Goal: Transaction & Acquisition: Book appointment/travel/reservation

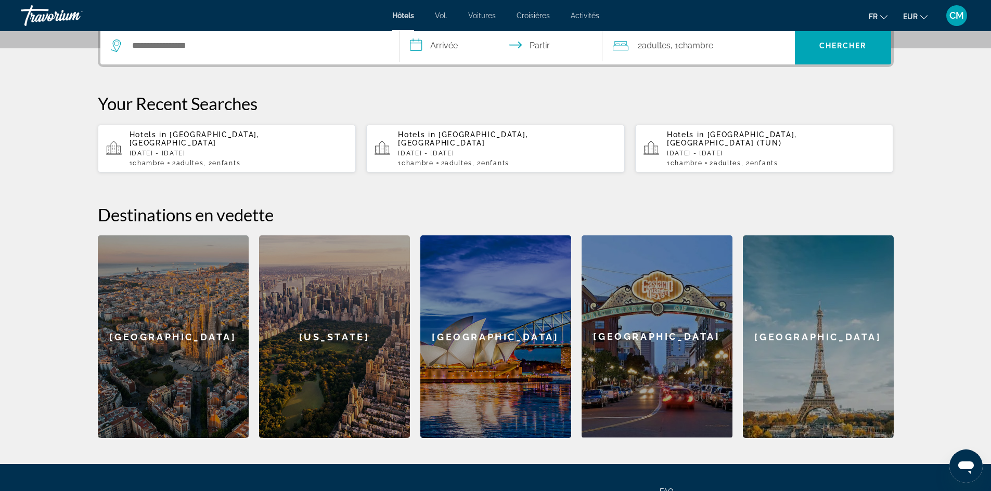
scroll to position [96, 0]
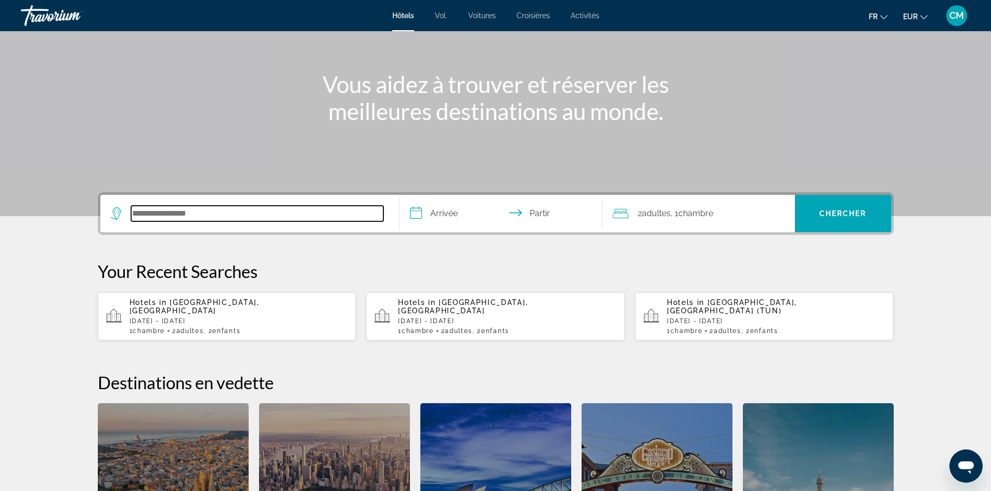
click at [198, 212] on input "Rechercher une destination hôtelière" at bounding box center [257, 214] width 252 height 16
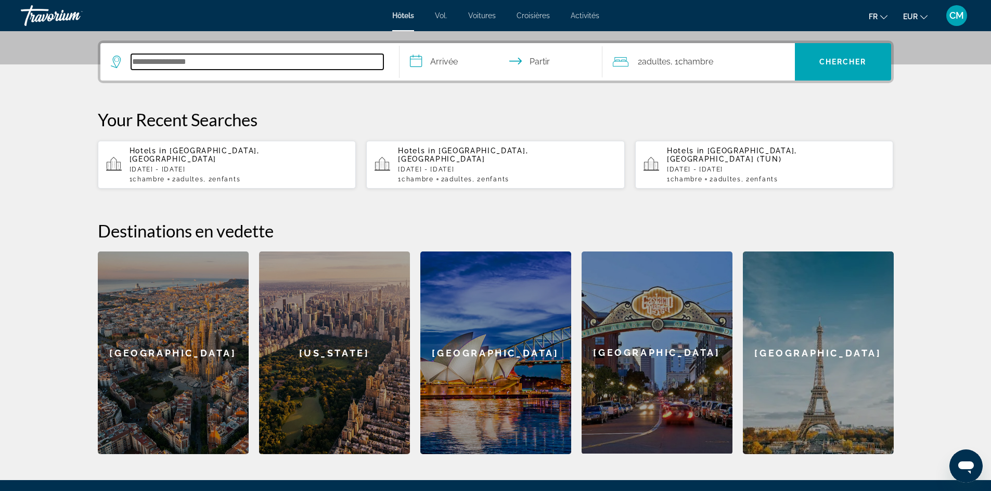
scroll to position [254, 0]
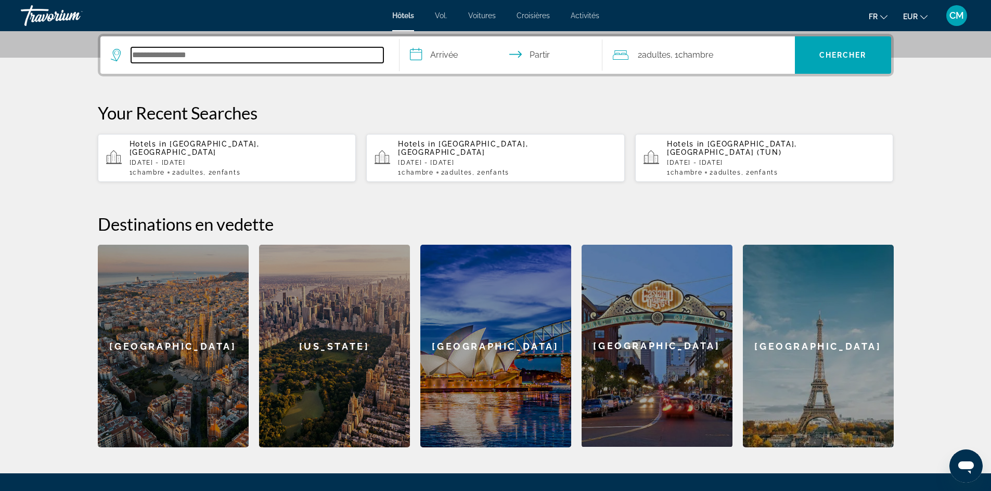
drag, startPoint x: 998, startPoint y: 191, endPoint x: 168, endPoint y: 56, distance: 840.8
click at [168, 56] on input "Rechercher une destination hôtelière" at bounding box center [257, 55] width 252 height 16
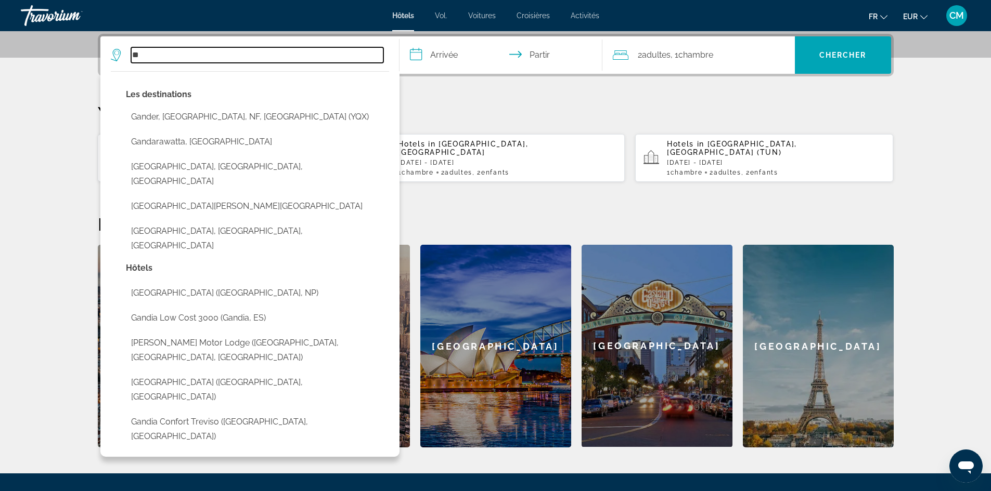
type input "*"
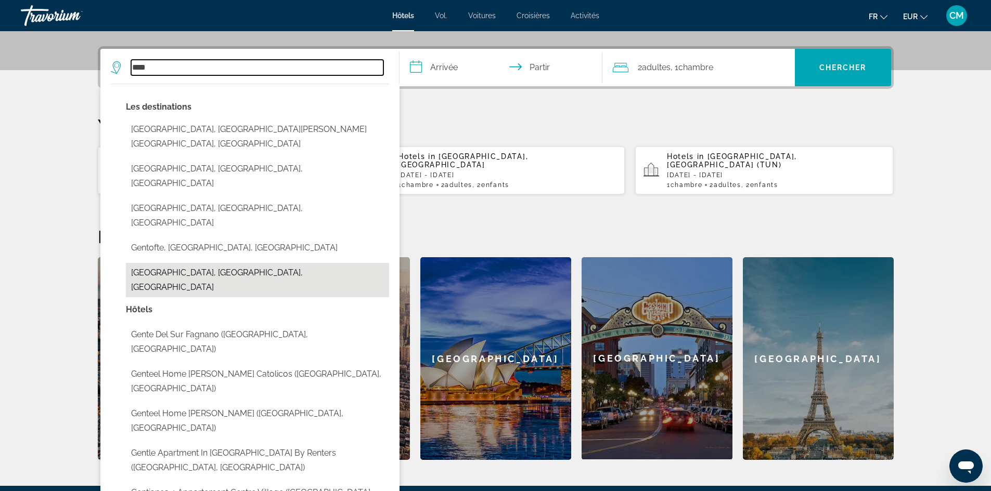
scroll to position [252, 0]
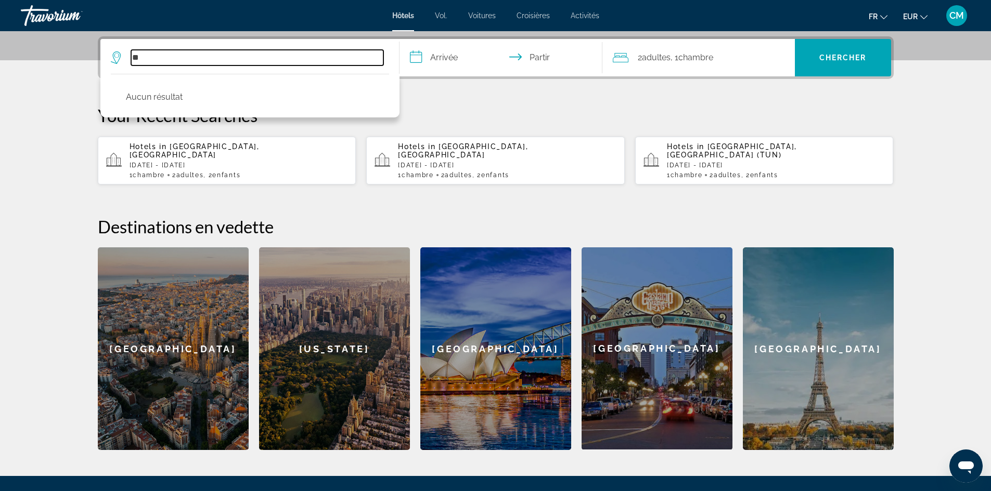
type input "*"
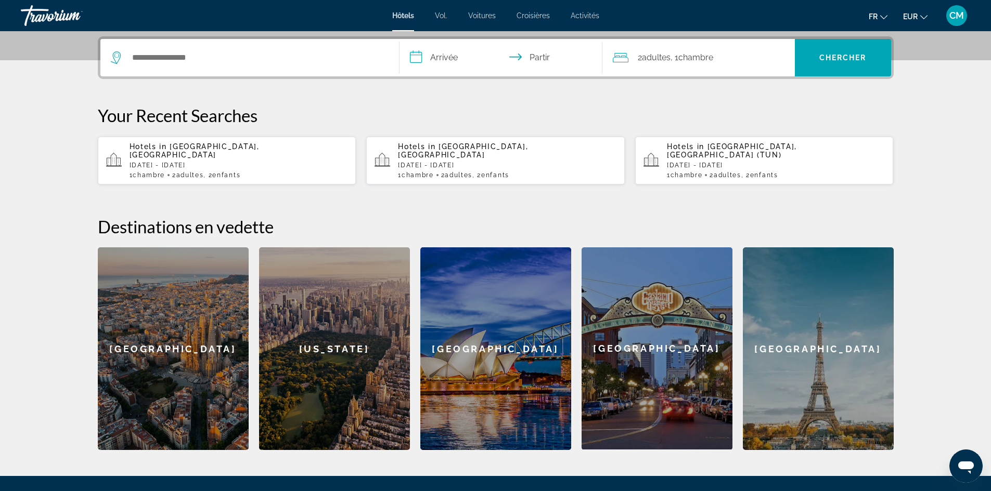
click at [115, 57] on icon "Widget de recherche" at bounding box center [116, 55] width 5 height 5
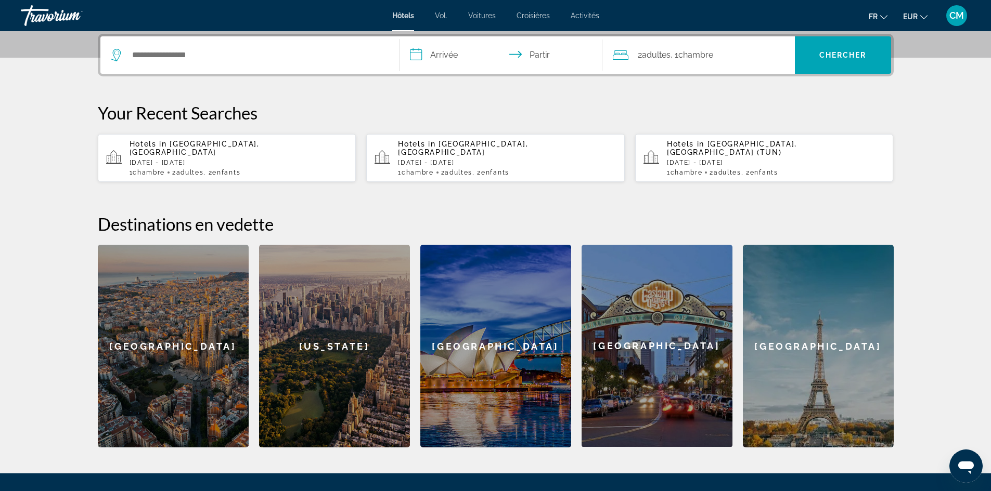
click at [115, 57] on icon "Widget de recherche" at bounding box center [117, 55] width 12 height 12
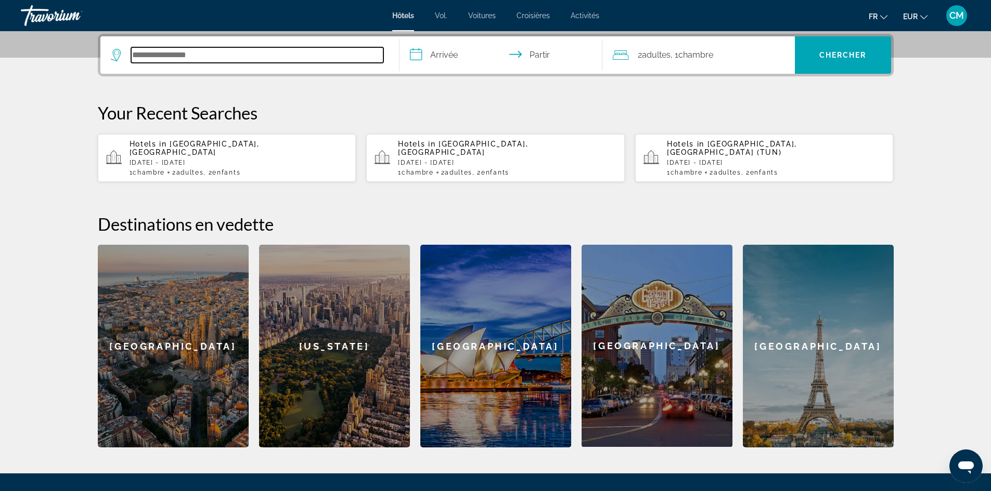
click at [156, 60] on input "Rechercher une destination hôtelière" at bounding box center [257, 55] width 252 height 16
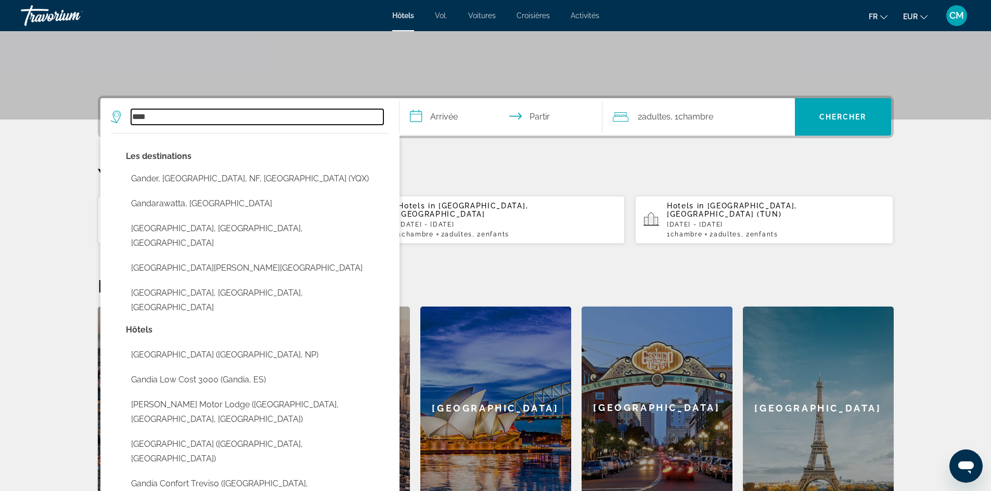
scroll to position [148, 0]
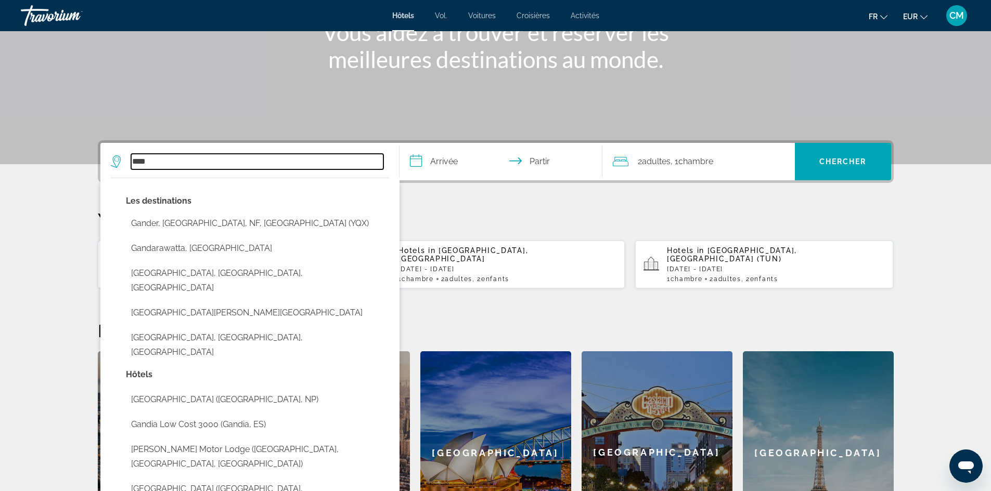
click at [266, 156] on input "****" at bounding box center [257, 162] width 252 height 16
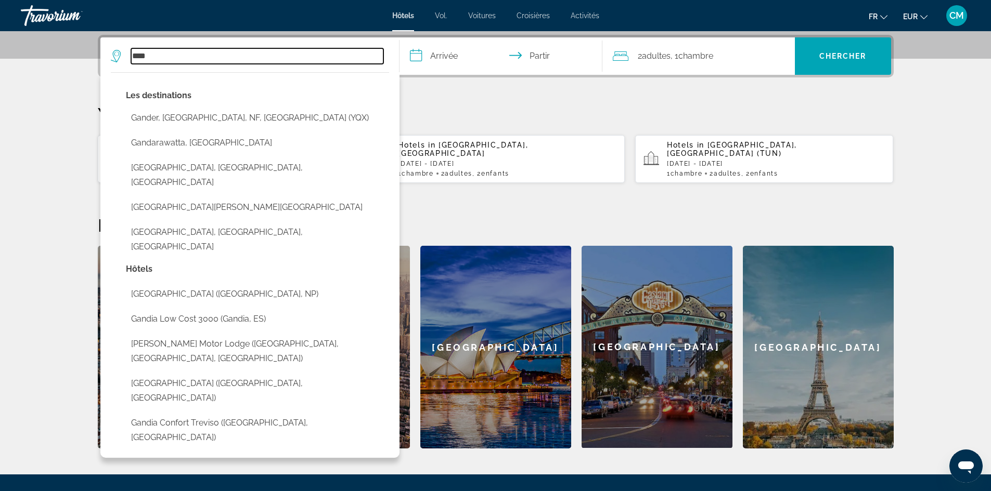
scroll to position [254, 0]
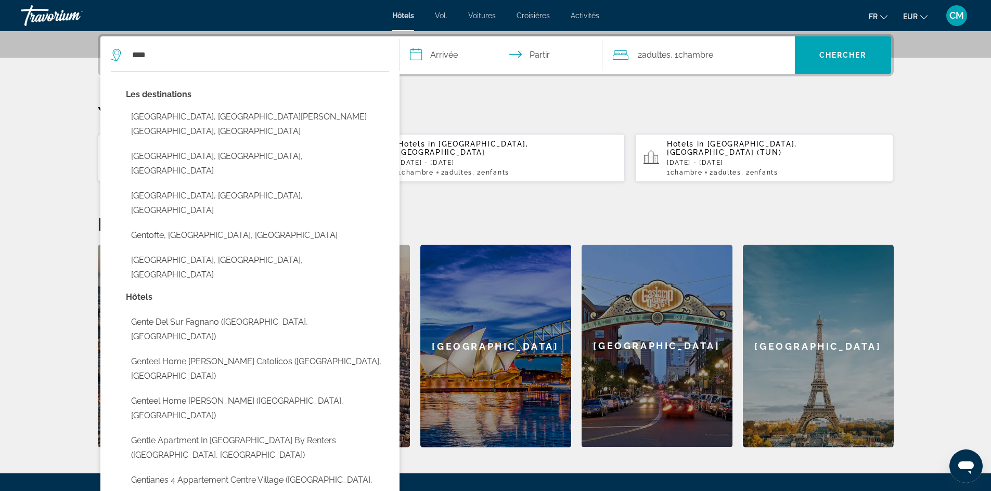
click at [397, 95] on div "Les destinations [GEOGRAPHIC_DATA], [GEOGRAPHIC_DATA][PERSON_NAME][GEOGRAPHIC_D…" at bounding box center [249, 293] width 299 height 444
click at [0, 86] on section "**********" at bounding box center [495, 97] width 991 height 702
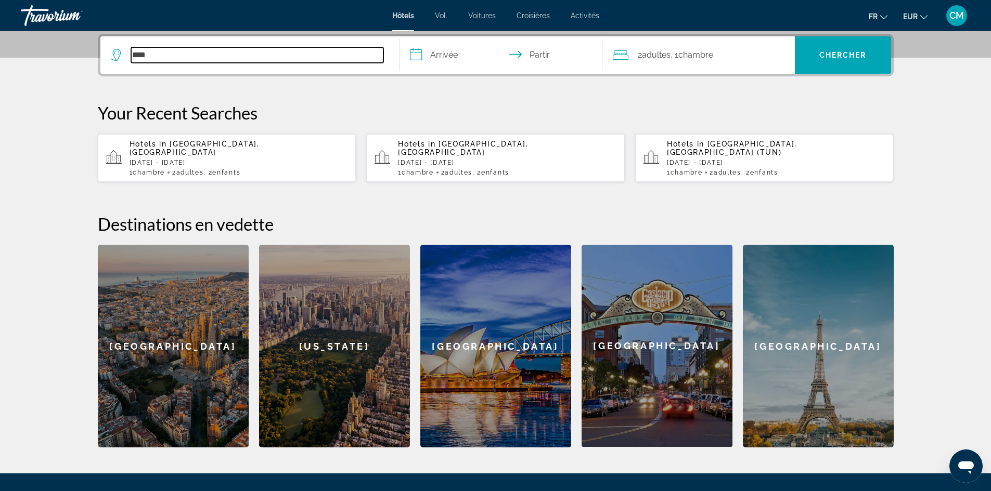
click at [162, 54] on input "****" at bounding box center [257, 55] width 252 height 16
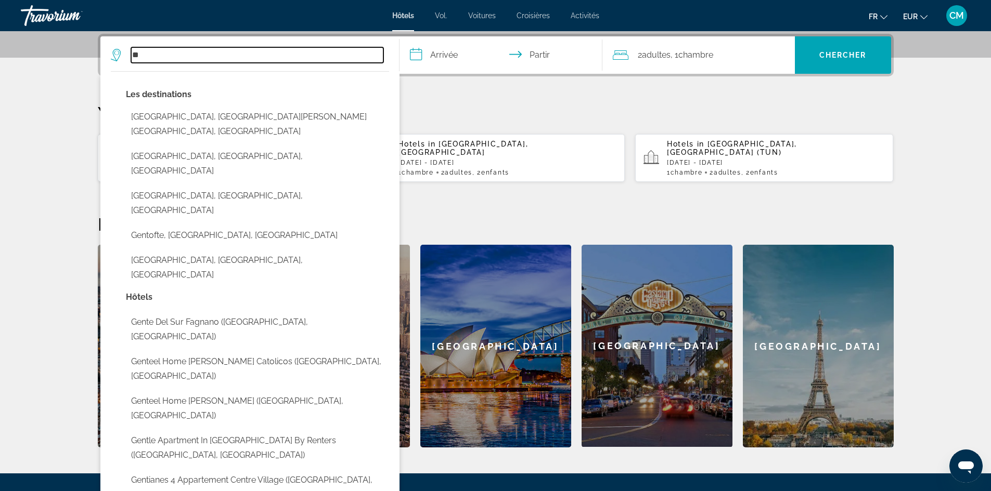
type input "*"
click at [186, 54] on input "Rechercher une destination hôtelière" at bounding box center [257, 55] width 252 height 16
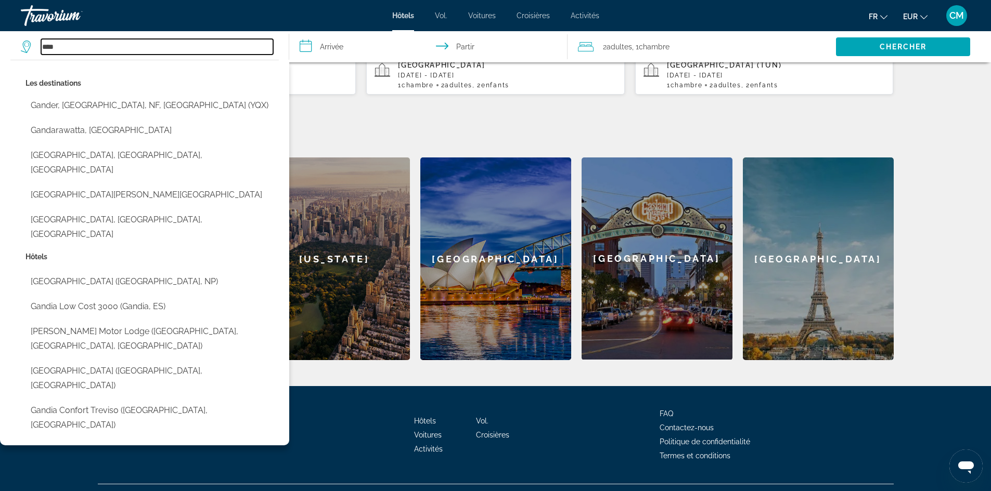
scroll to position [356, 0]
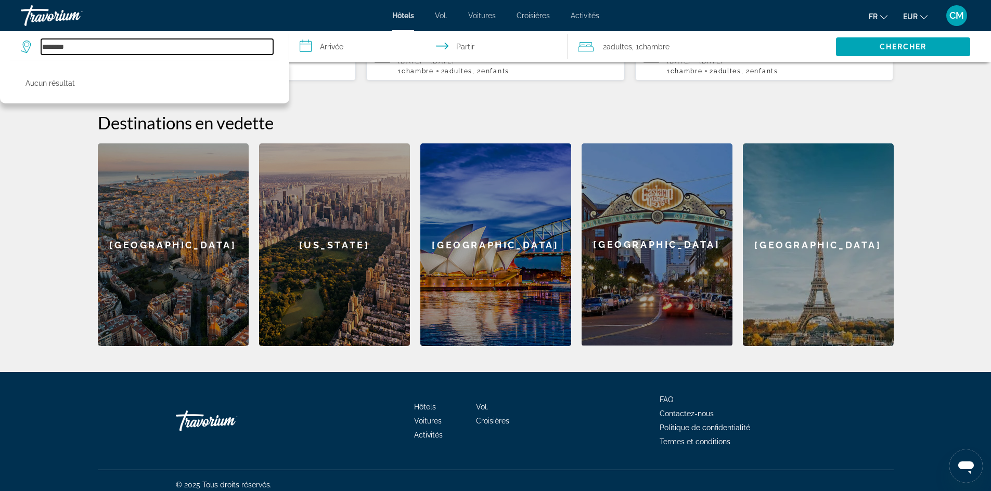
click at [142, 47] on input "********" at bounding box center [157, 47] width 232 height 16
type input "********"
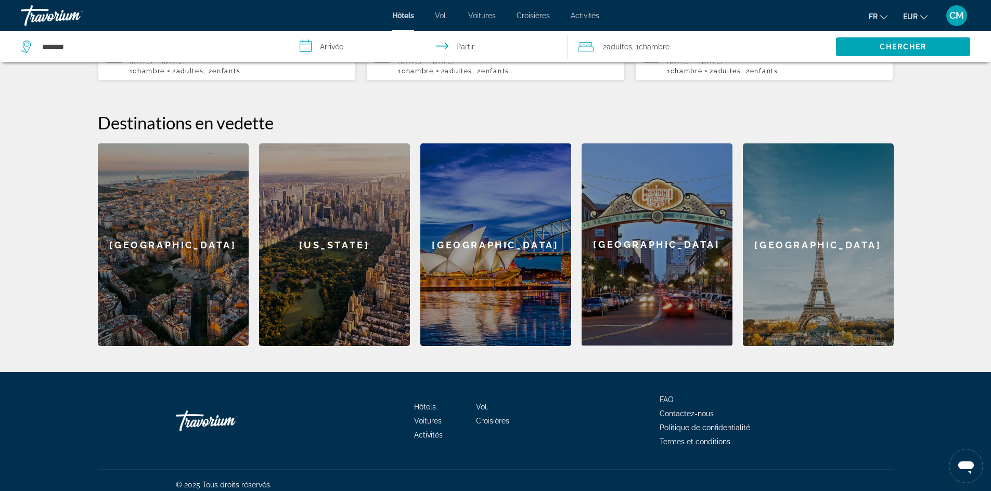
click at [330, 40] on input "**********" at bounding box center [430, 48] width 283 height 34
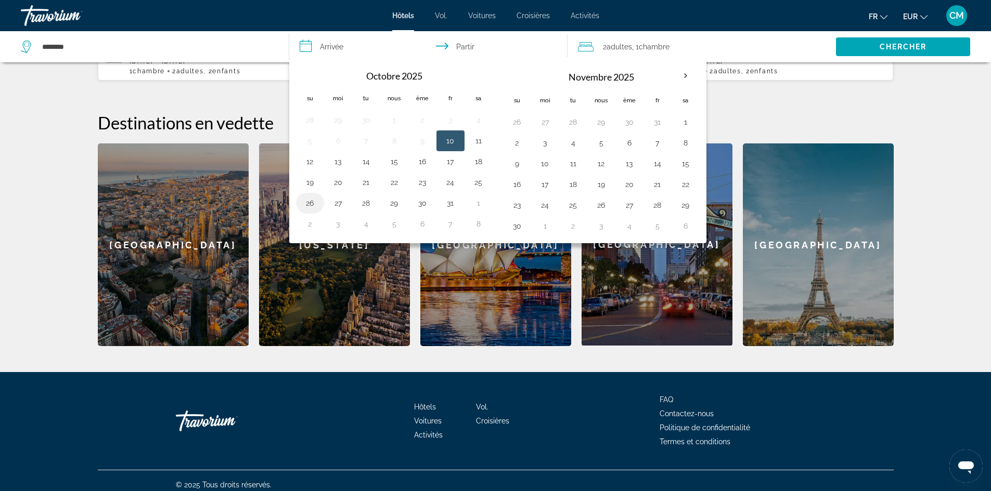
click at [312, 204] on button "26" at bounding box center [310, 203] width 17 height 15
click at [362, 204] on button "28" at bounding box center [366, 203] width 17 height 15
type input "**********"
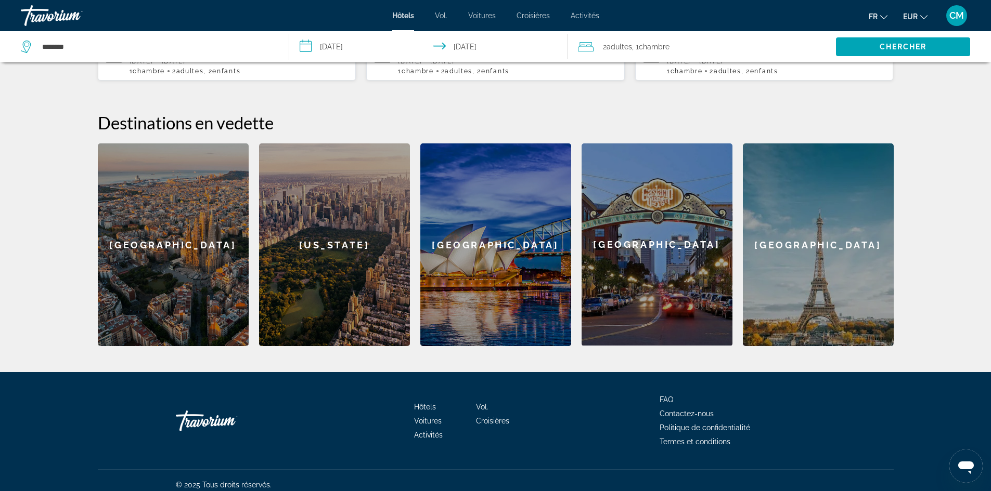
click at [661, 46] on font "Chambre" at bounding box center [654, 47] width 31 height 8
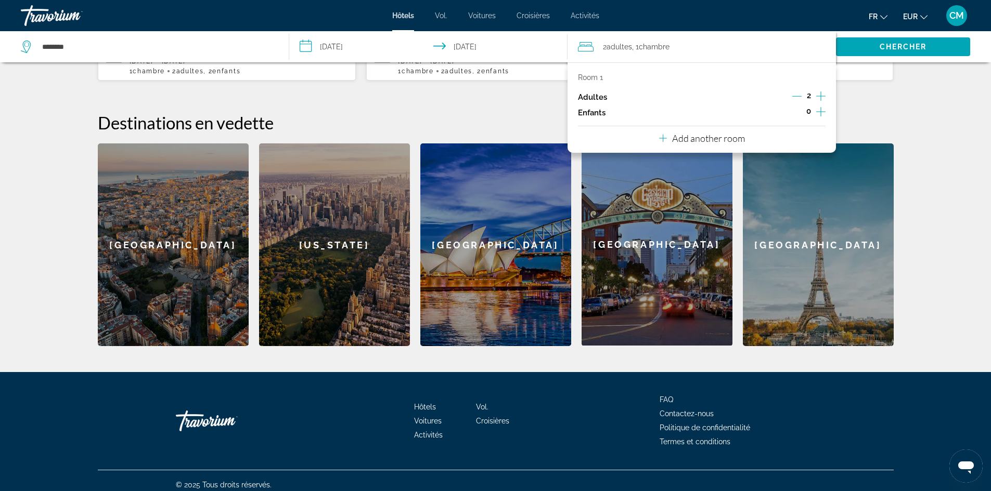
click at [820, 112] on icon "Increment children" at bounding box center [820, 111] width 9 height 9
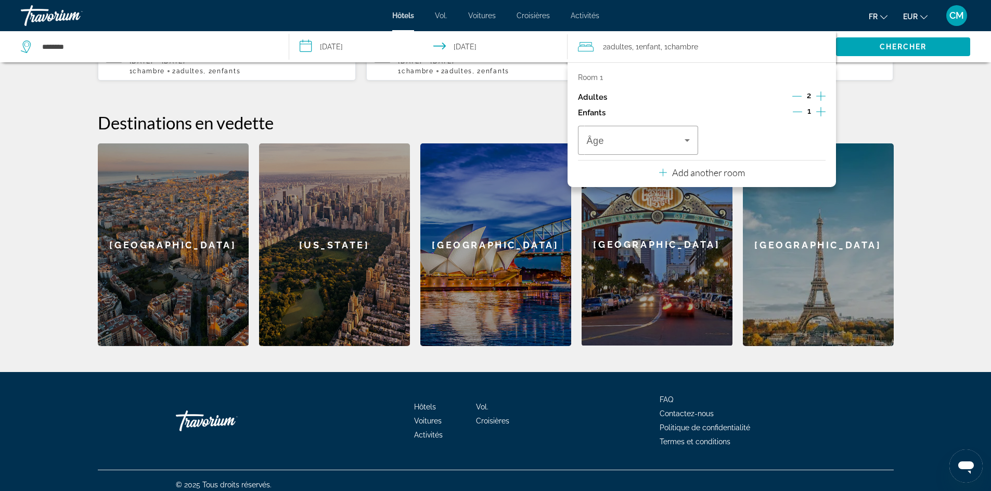
click at [820, 112] on icon "Increment children" at bounding box center [820, 111] width 9 height 9
click at [693, 141] on div "Âge" at bounding box center [638, 140] width 120 height 29
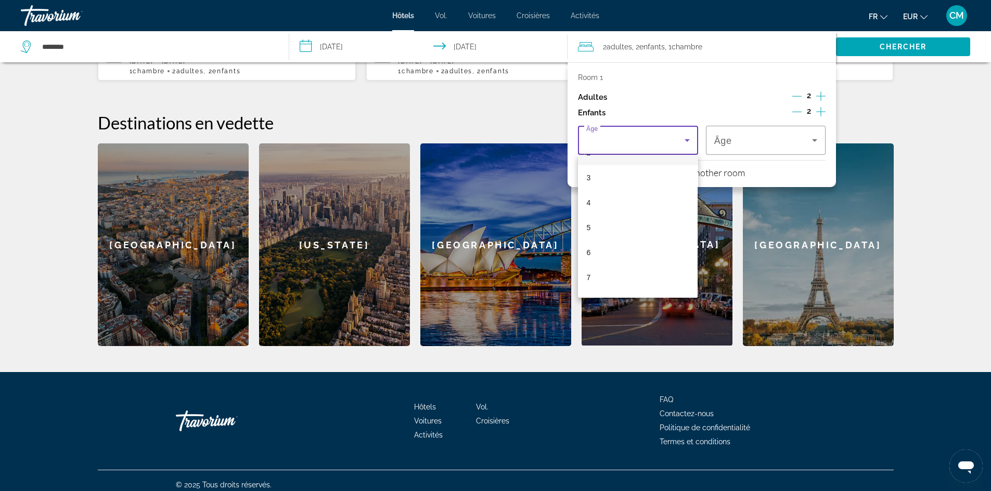
scroll to position [312, 0]
click at [666, 224] on mat-option "15" at bounding box center [638, 234] width 120 height 25
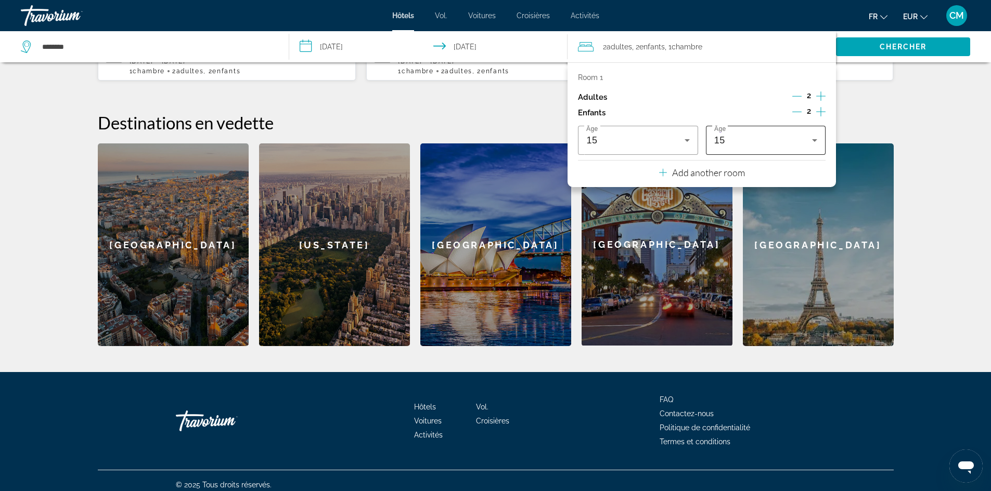
click at [757, 148] on div "15" at bounding box center [765, 140] width 103 height 29
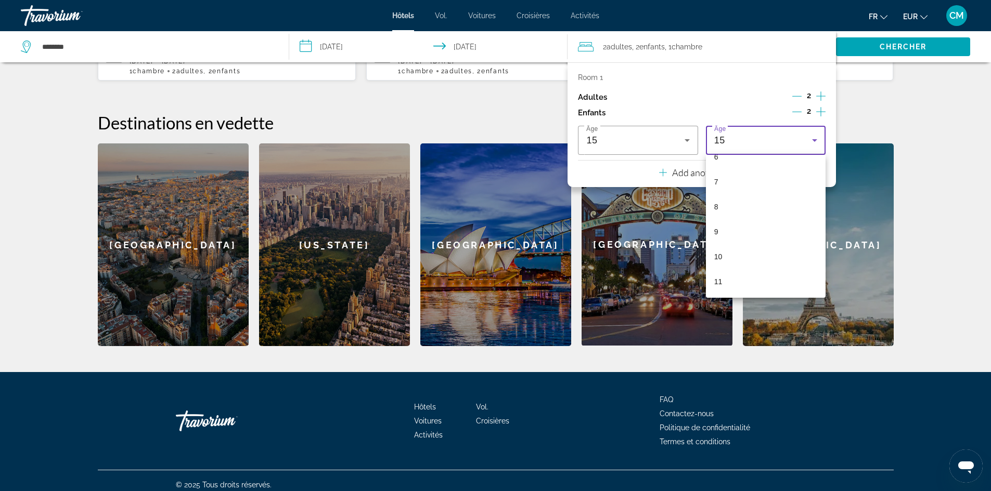
scroll to position [159, 0]
click at [732, 263] on mat-option "10" at bounding box center [766, 262] width 120 height 25
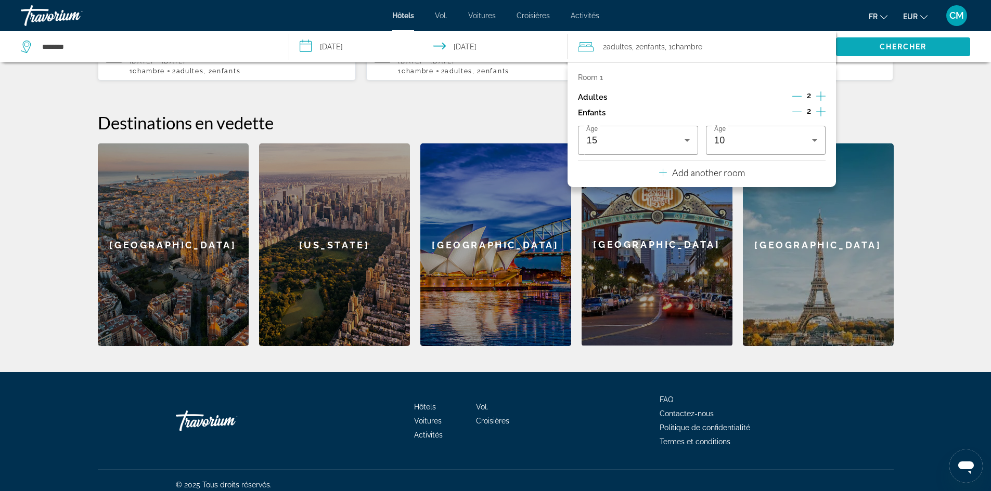
click at [930, 42] on span "Recherche" at bounding box center [903, 46] width 134 height 25
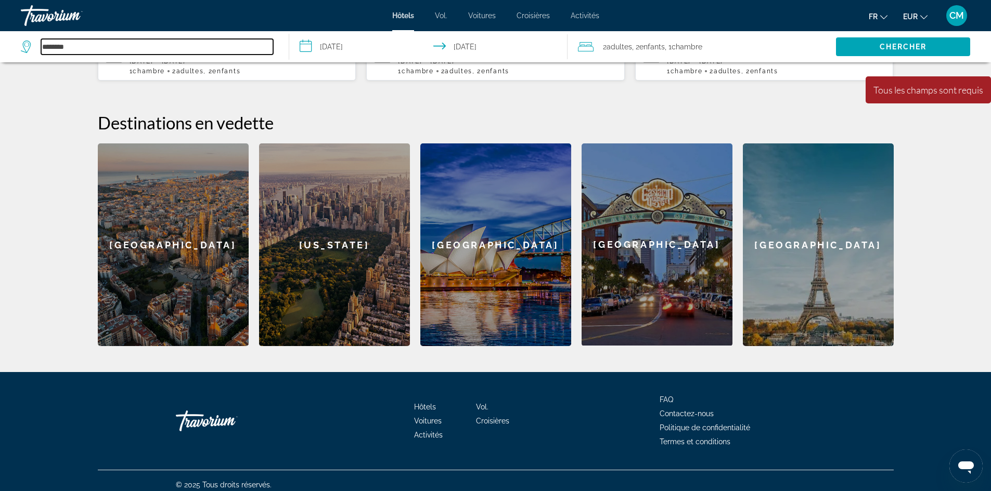
click at [120, 48] on input "********" at bounding box center [157, 47] width 232 height 16
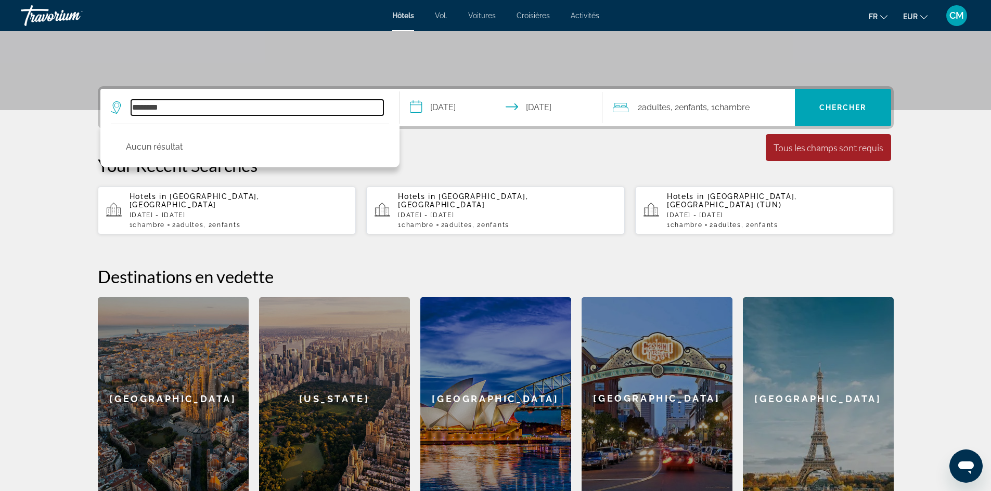
scroll to position [200, 0]
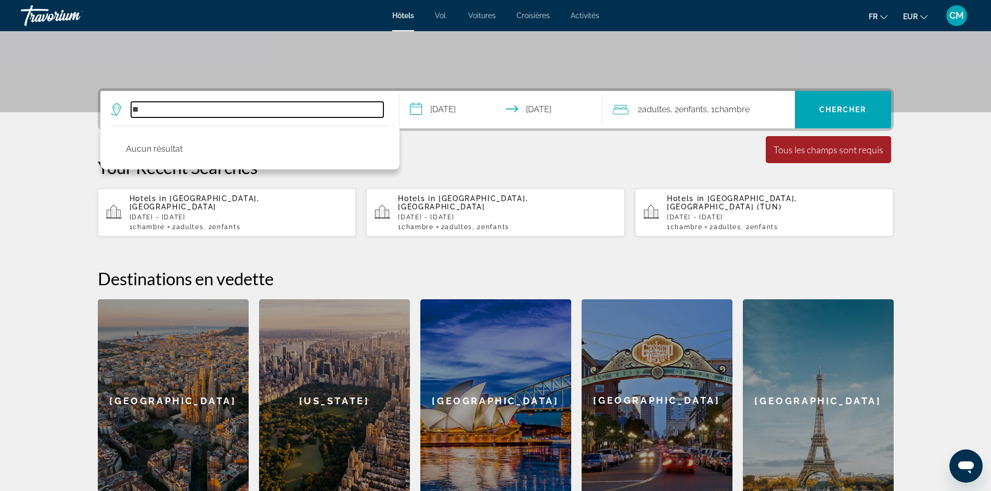
type input "*"
click at [236, 115] on input "**********" at bounding box center [257, 110] width 252 height 16
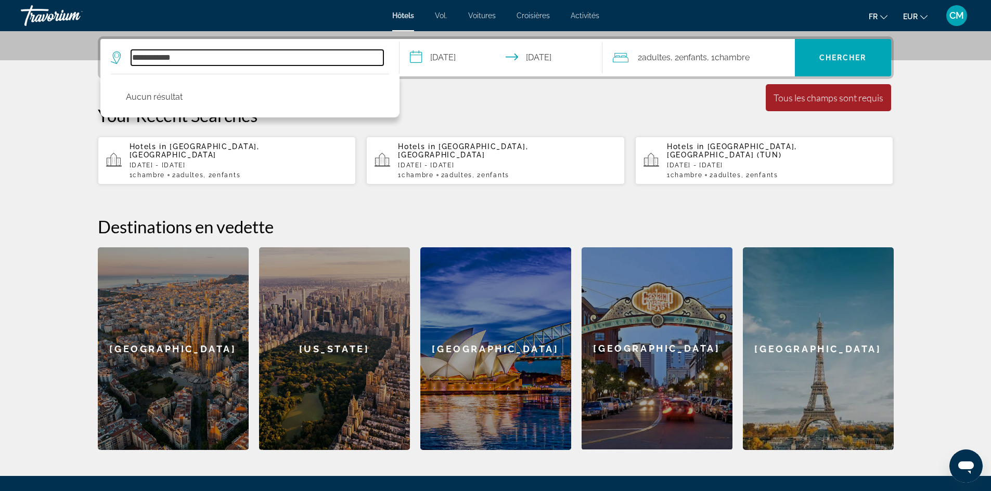
scroll to position [254, 0]
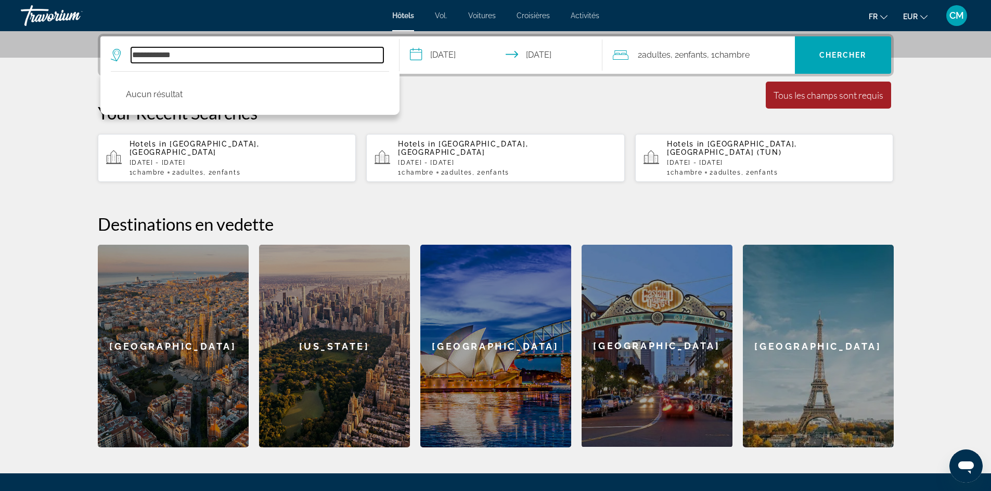
click at [164, 56] on input "**********" at bounding box center [257, 55] width 252 height 16
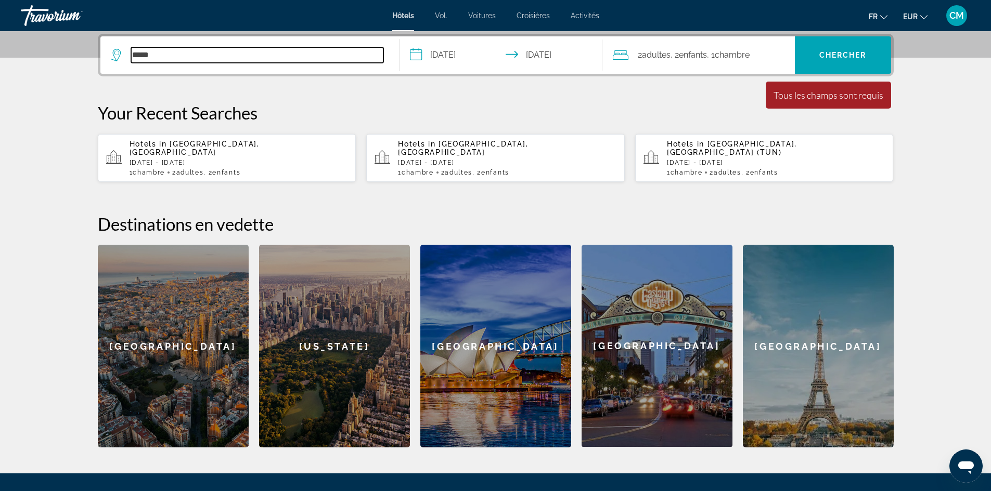
click at [243, 56] on input "****" at bounding box center [257, 55] width 252 height 16
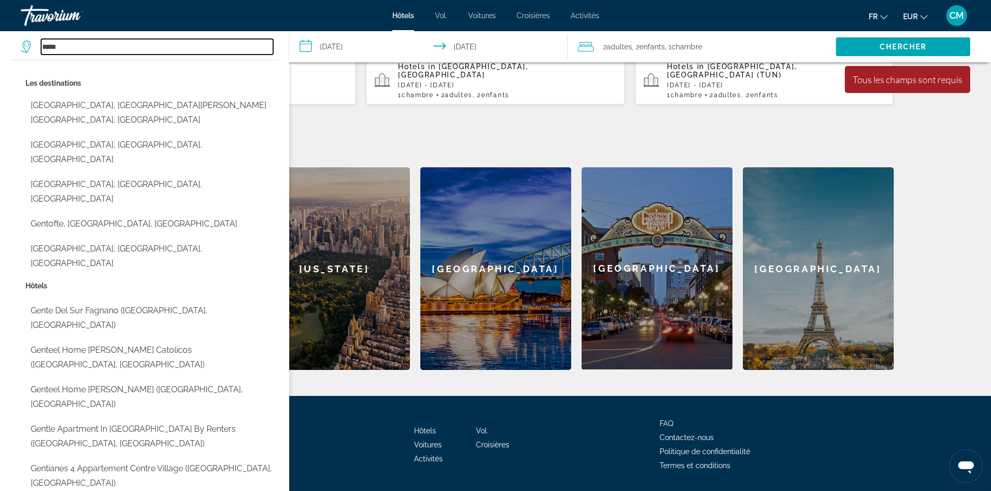
scroll to position [356, 0]
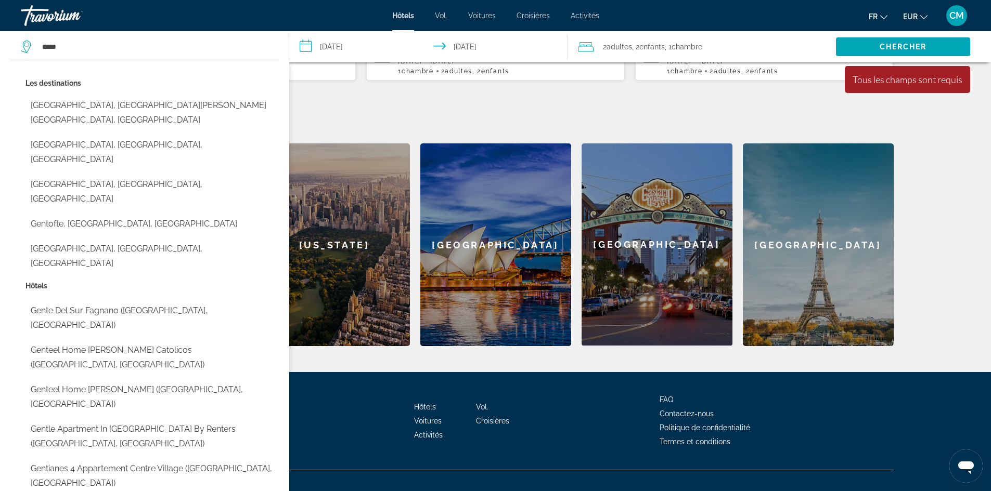
click at [95, 35] on div "**** Les destinations [GEOGRAPHIC_DATA], [GEOGRAPHIC_DATA][PERSON_NAME][GEOGRAP…" at bounding box center [149, 46] width 257 height 31
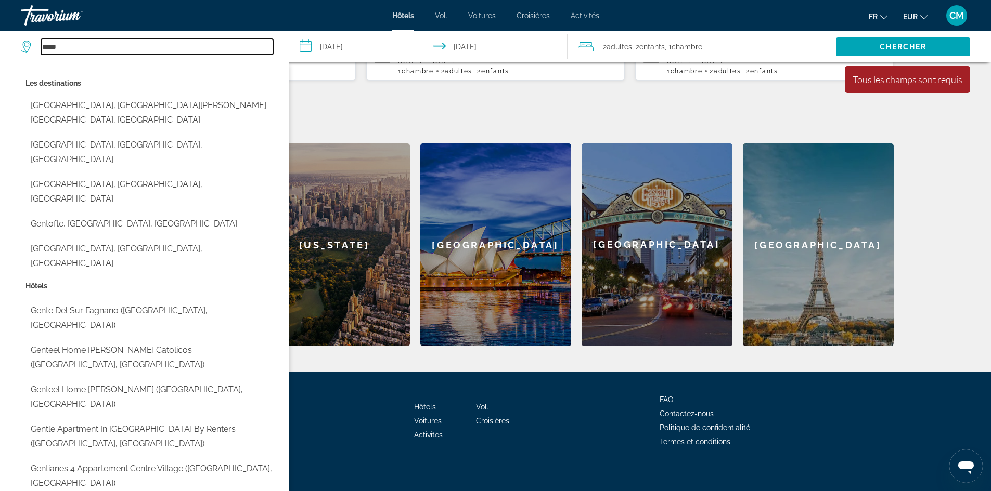
click at [131, 45] on input "****" at bounding box center [157, 47] width 232 height 16
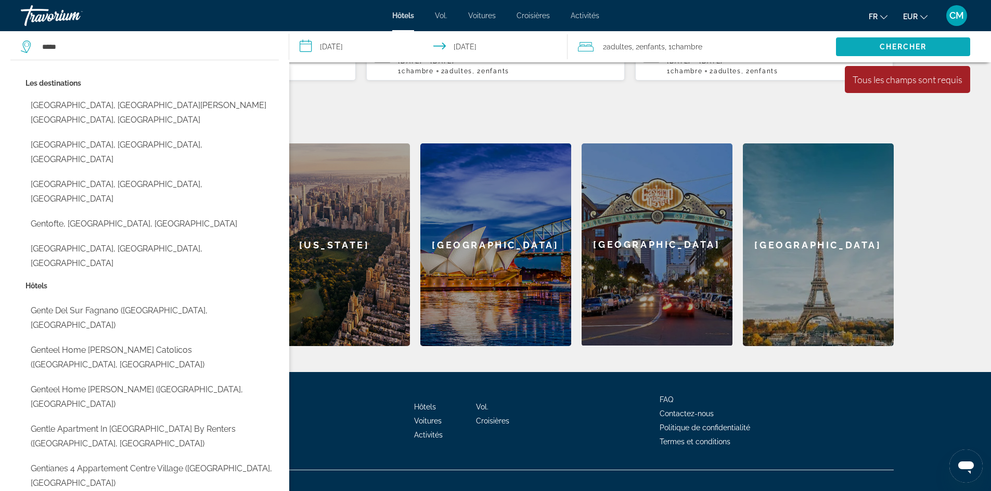
click at [910, 51] on span "Recherche" at bounding box center [903, 46] width 134 height 25
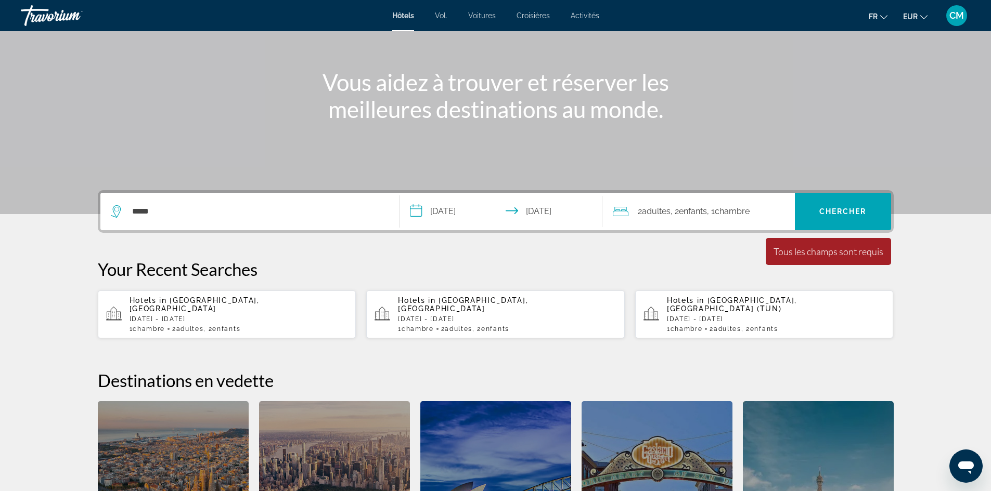
scroll to position [96, 0]
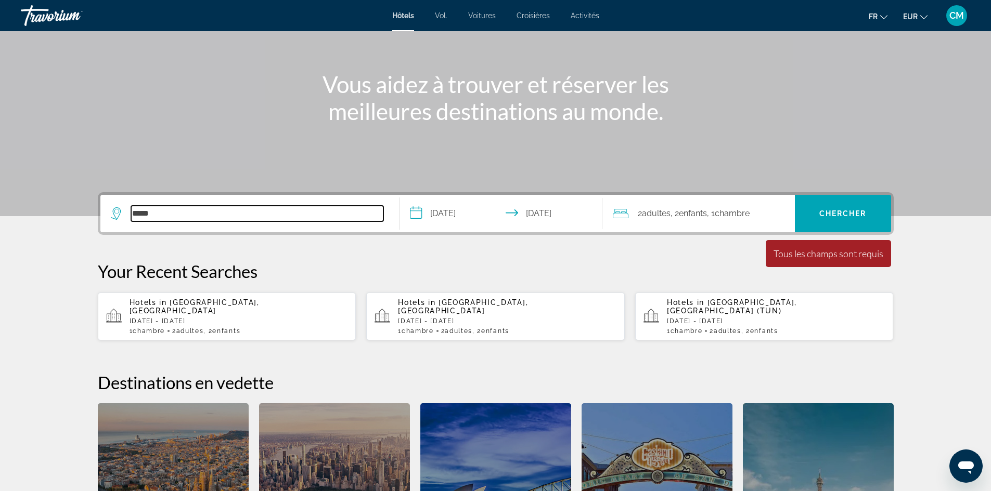
click at [166, 216] on input "****" at bounding box center [257, 214] width 252 height 16
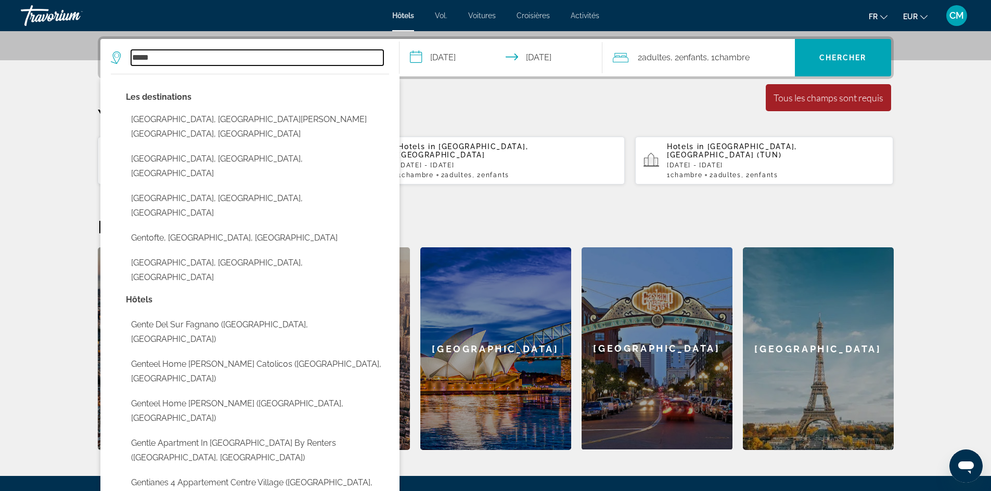
scroll to position [254, 0]
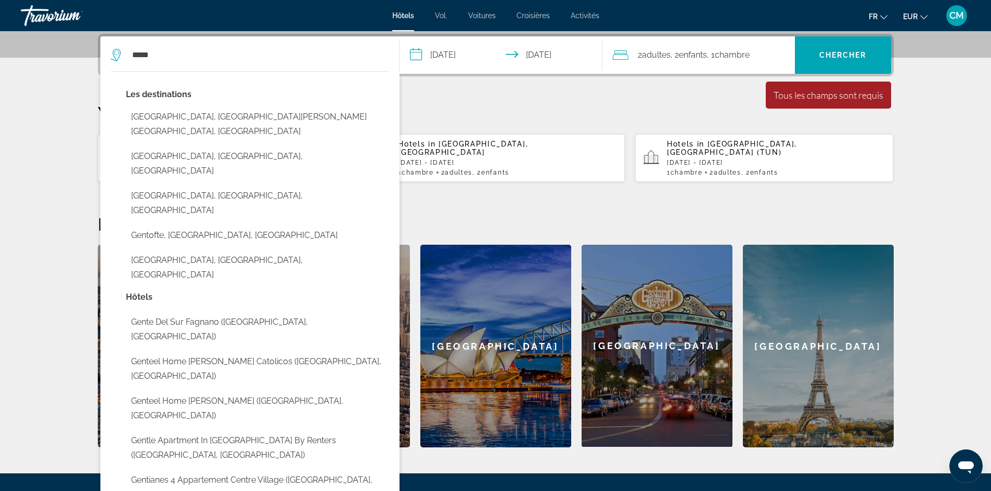
click at [119, 56] on icon "Widget de recherche" at bounding box center [117, 55] width 12 height 12
click at [117, 56] on icon "Widget de recherche" at bounding box center [117, 55] width 12 height 12
click at [116, 55] on icon "Widget de recherche" at bounding box center [116, 52] width 5 height 5
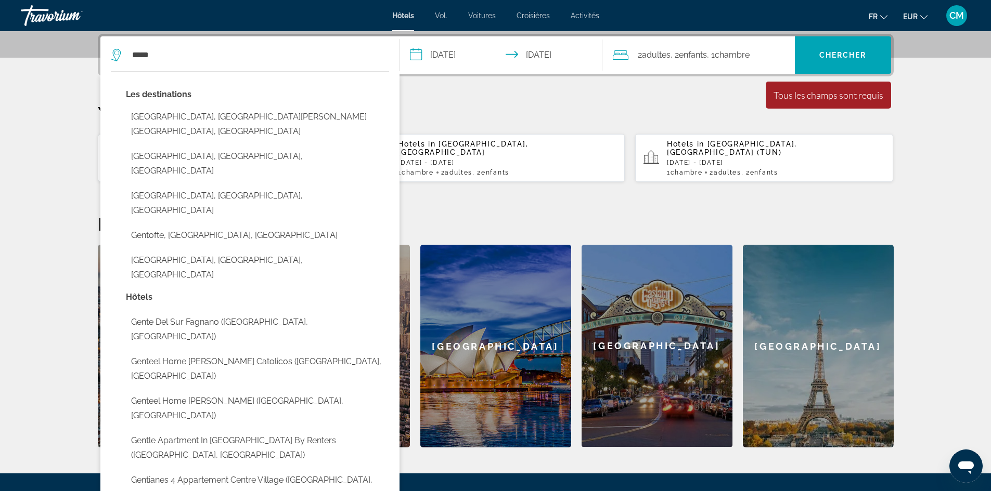
click at [412, 14] on font "Hôtels" at bounding box center [403, 15] width 22 height 8
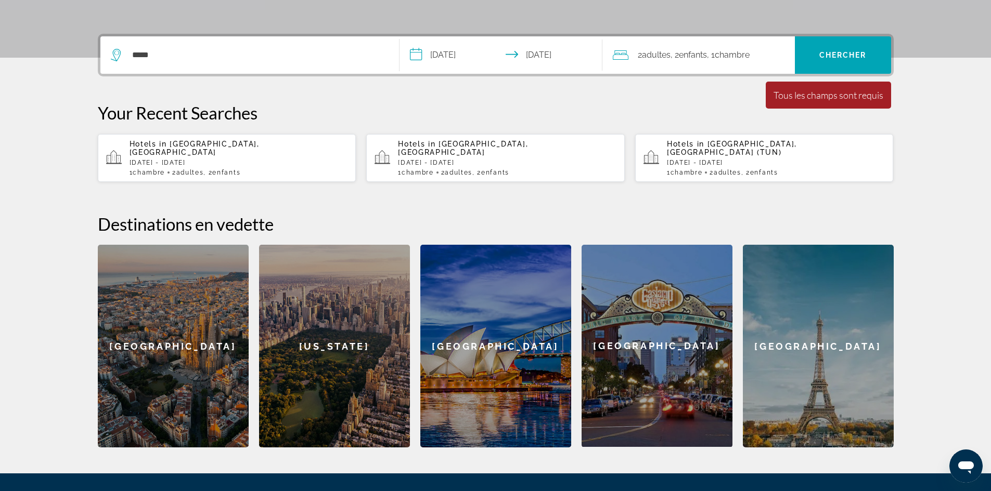
scroll to position [0, 0]
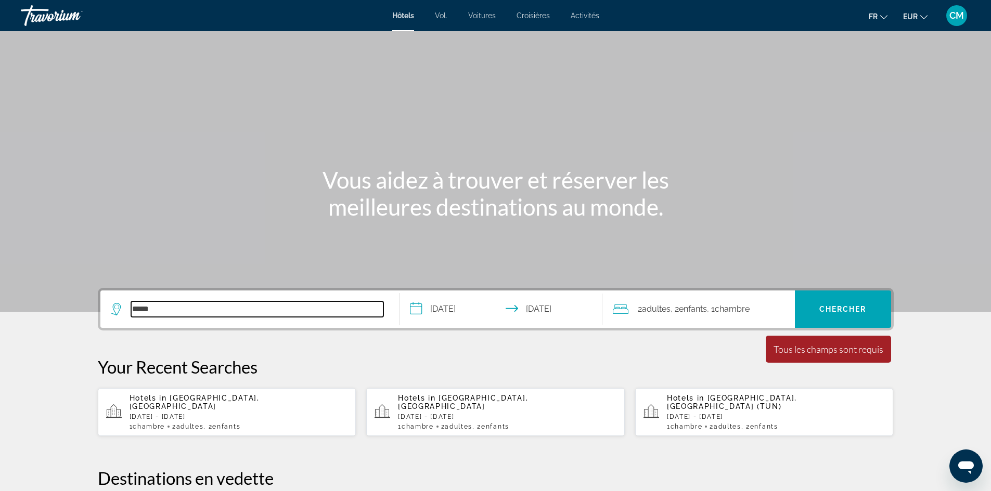
click at [194, 312] on input "****" at bounding box center [257, 310] width 252 height 16
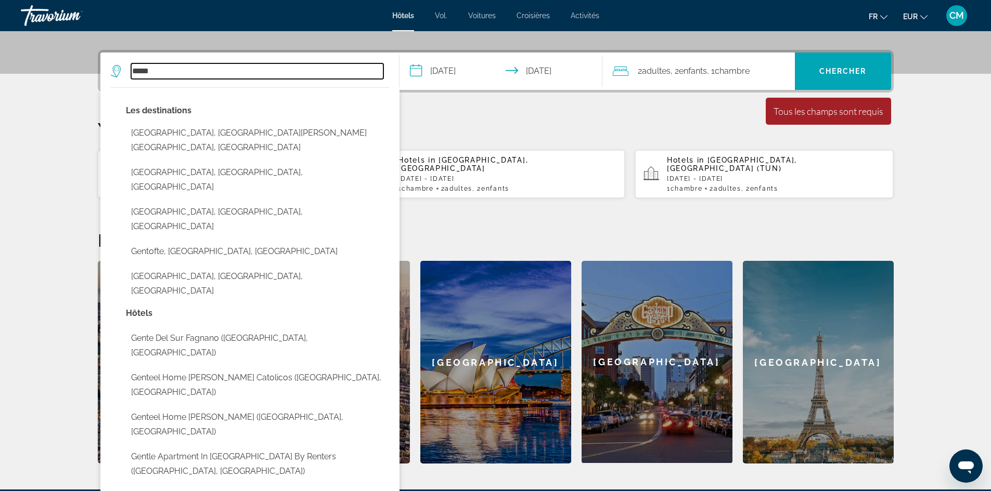
scroll to position [254, 0]
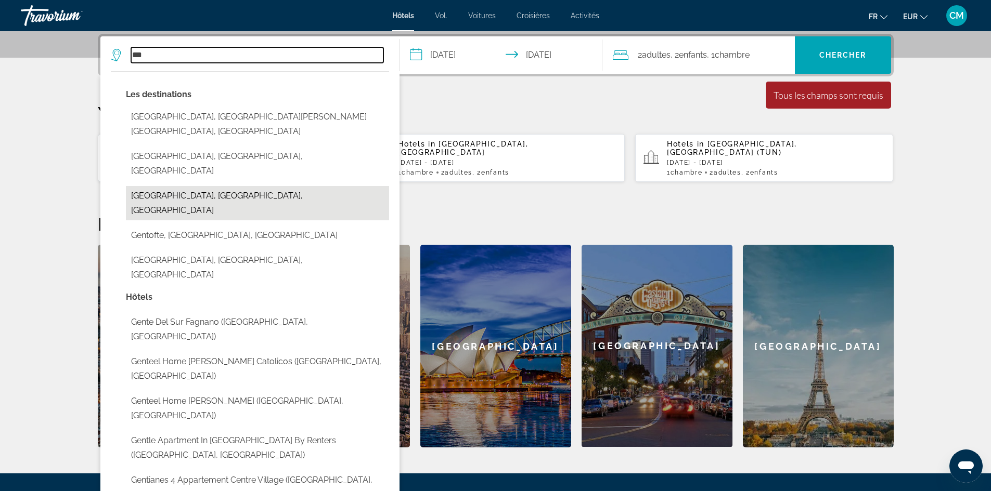
type input "*"
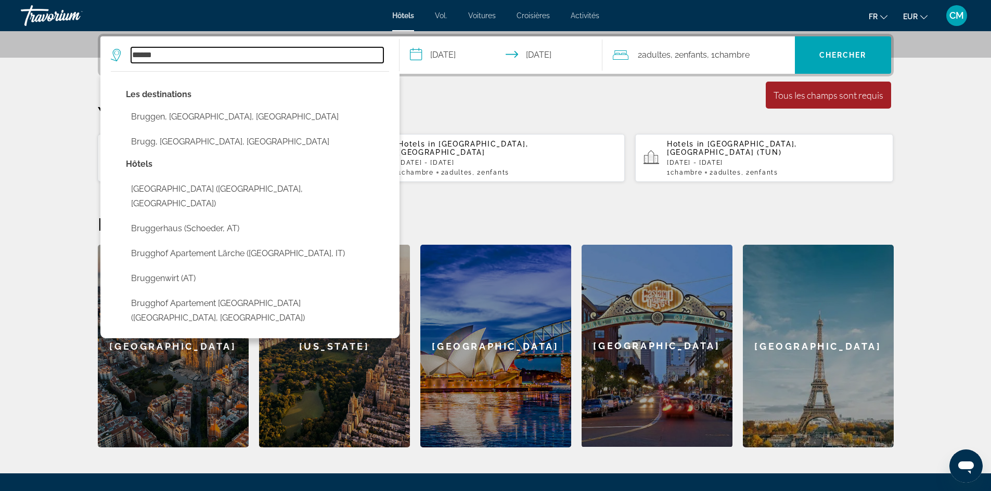
type input "*****"
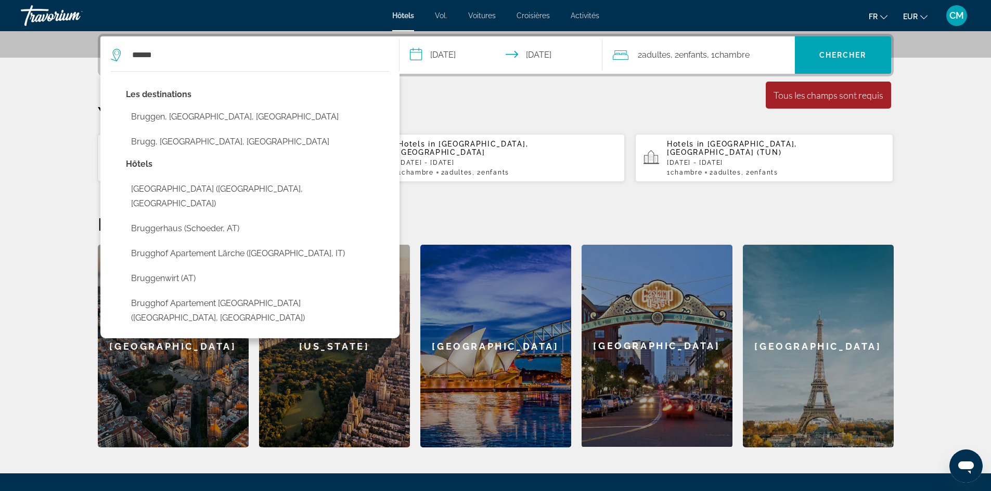
click at [33, 153] on section "**********" at bounding box center [495, 97] width 991 height 702
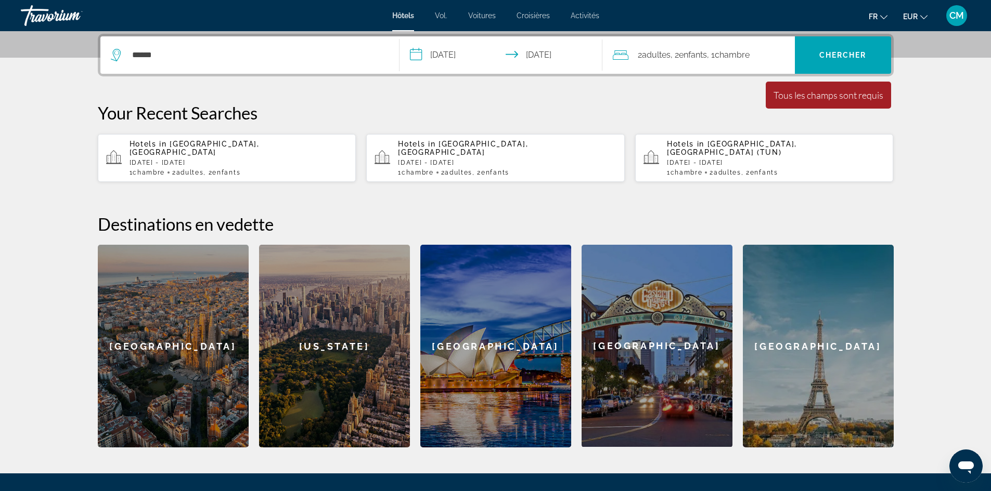
click at [165, 144] on span "Hotels in" at bounding box center [147, 144] width 37 height 8
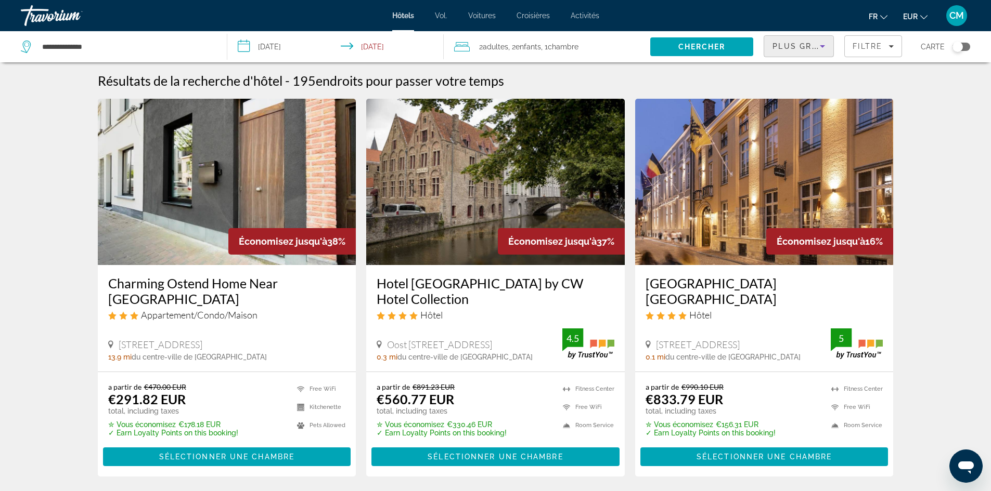
click at [821, 41] on icon "Sort by" at bounding box center [822, 46] width 12 height 12
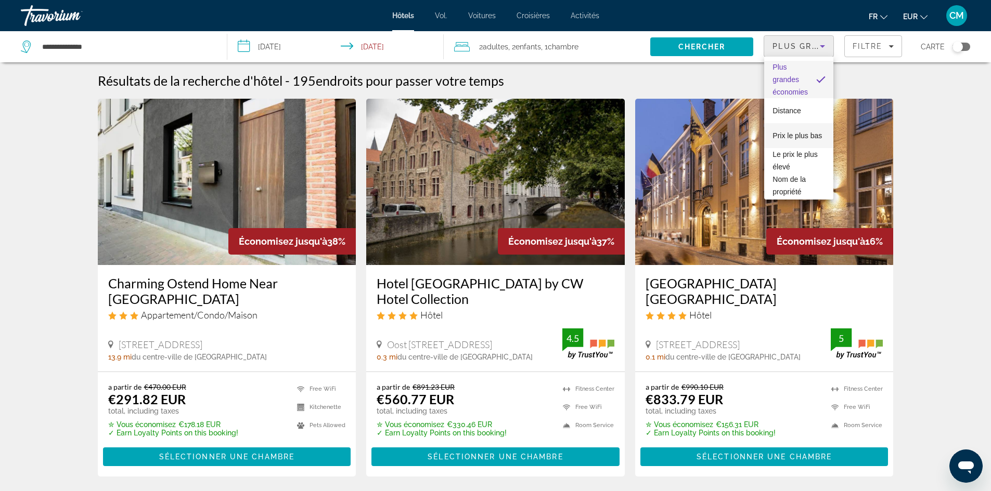
click at [800, 132] on font "Prix ​​le plus bas" at bounding box center [796, 136] width 49 height 8
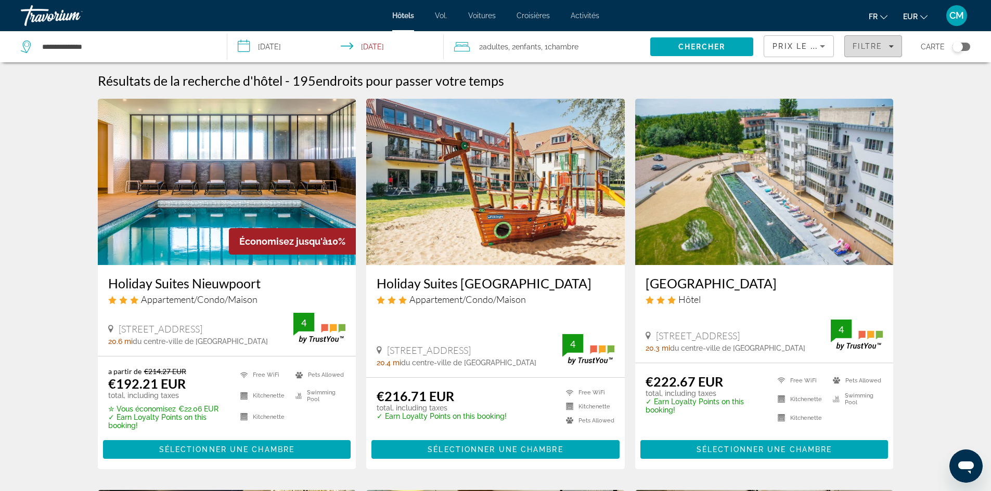
click at [882, 45] on span "Filtre" at bounding box center [867, 46] width 30 height 8
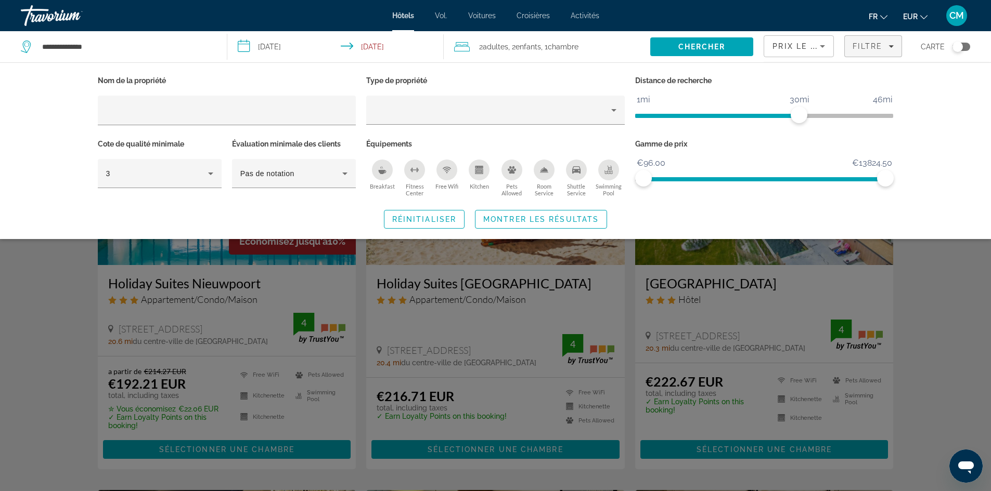
click at [606, 170] on icon "Swimming Pool" at bounding box center [608, 170] width 8 height 8
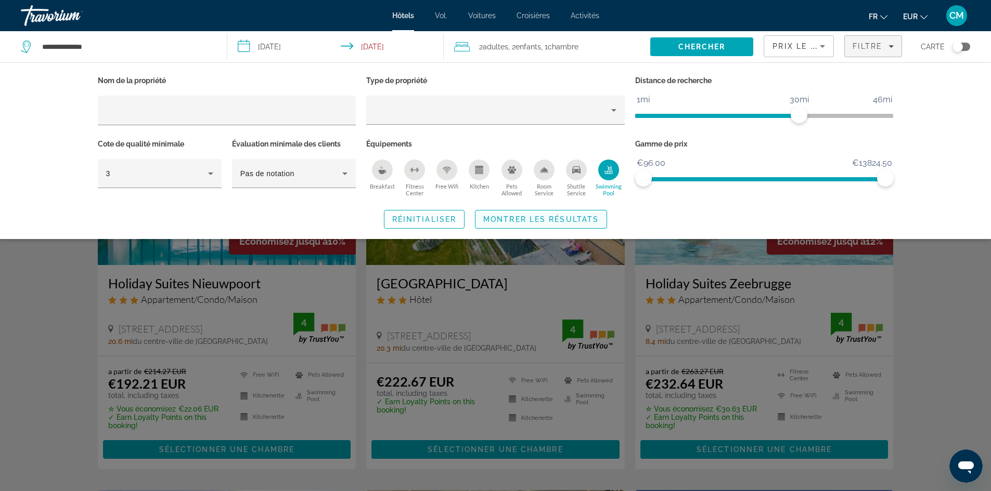
click at [556, 213] on span "Search widget" at bounding box center [540, 219] width 131 height 25
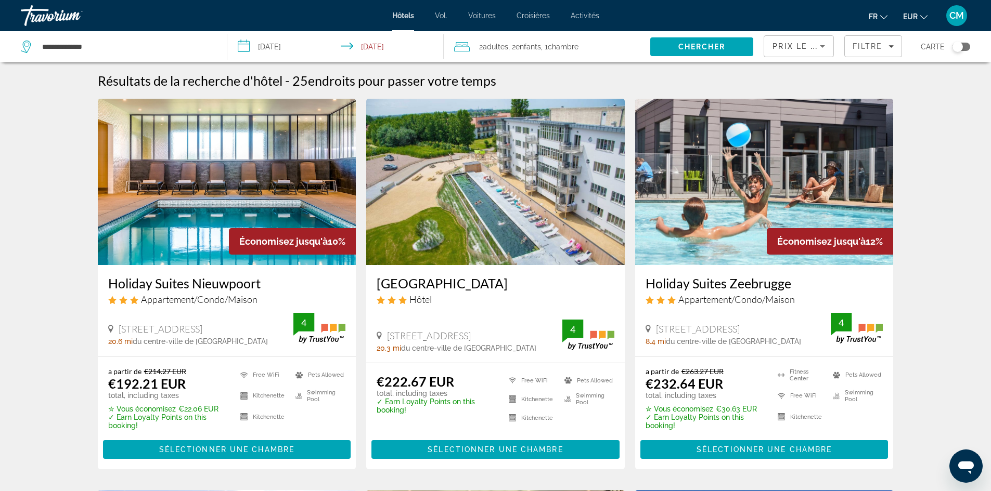
click at [210, 210] on img "Contenu principal" at bounding box center [227, 182] width 258 height 166
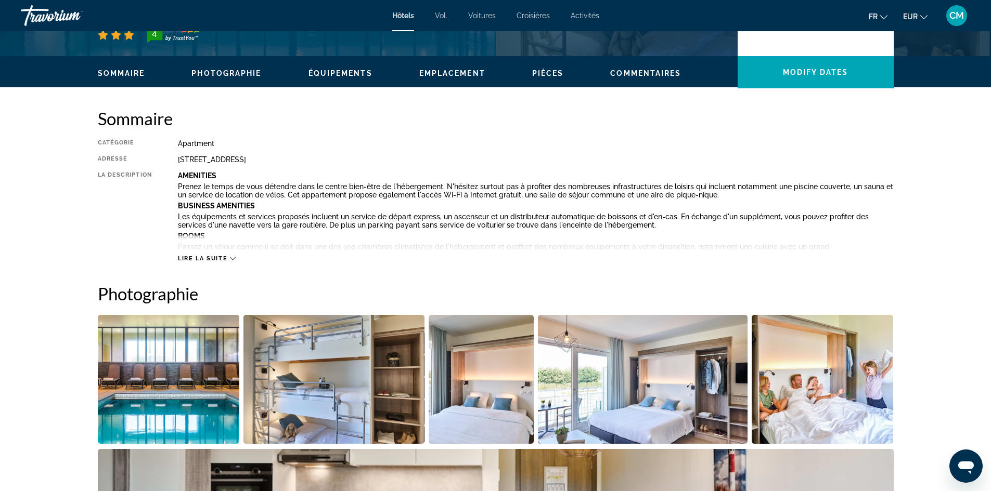
scroll to position [104, 0]
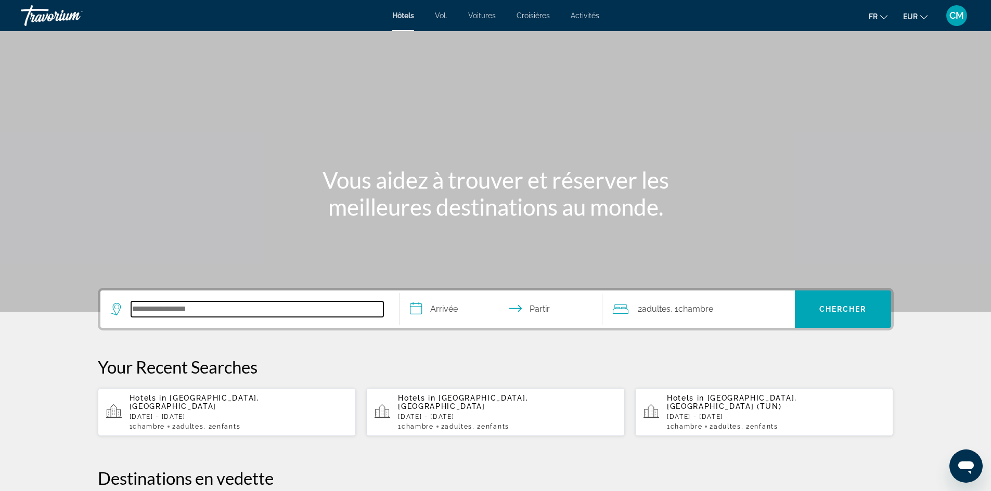
paste input "**********"
type input "**********"
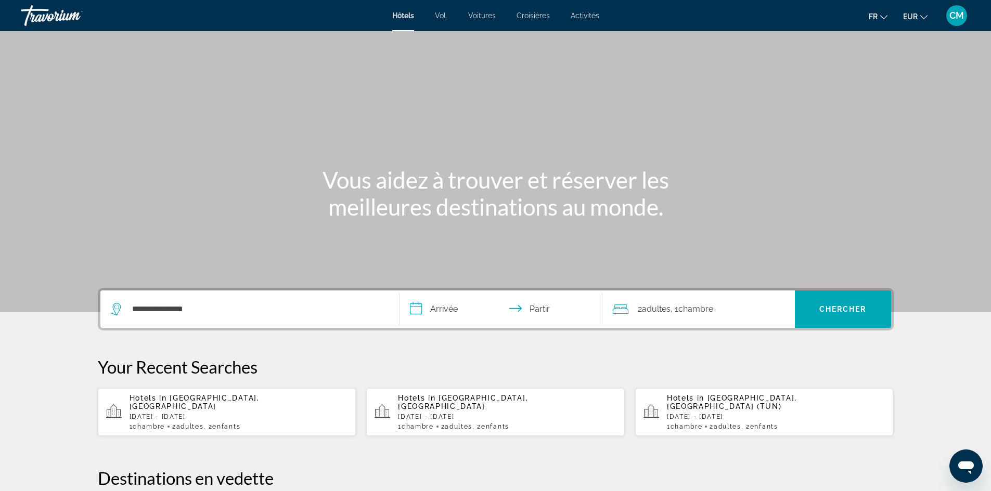
click at [445, 309] on input "**********" at bounding box center [502, 311] width 207 height 41
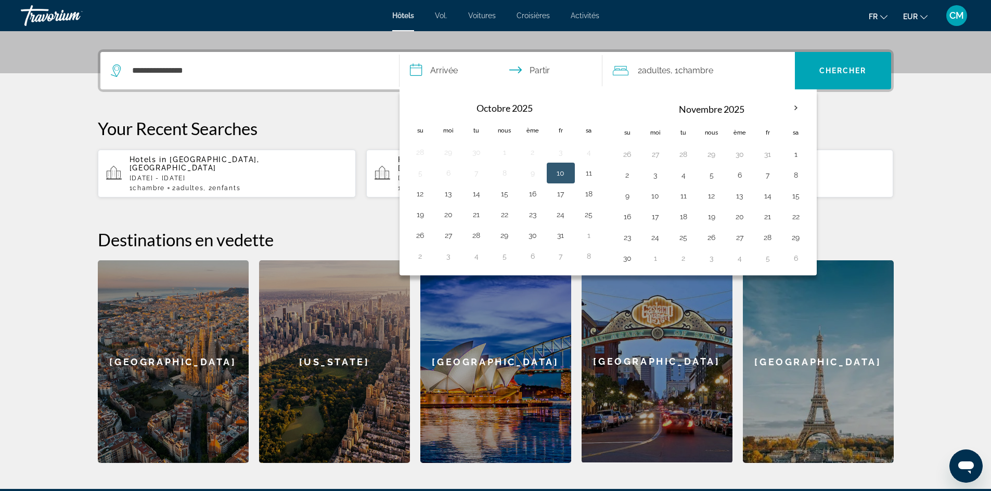
scroll to position [254, 0]
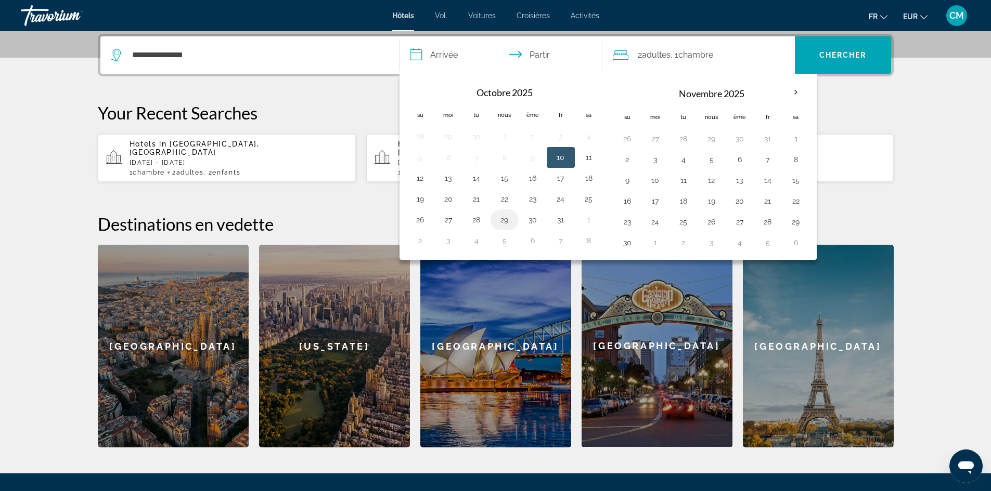
click at [502, 220] on button "29" at bounding box center [504, 220] width 17 height 15
click at [564, 223] on button "31" at bounding box center [560, 220] width 17 height 15
type input "**********"
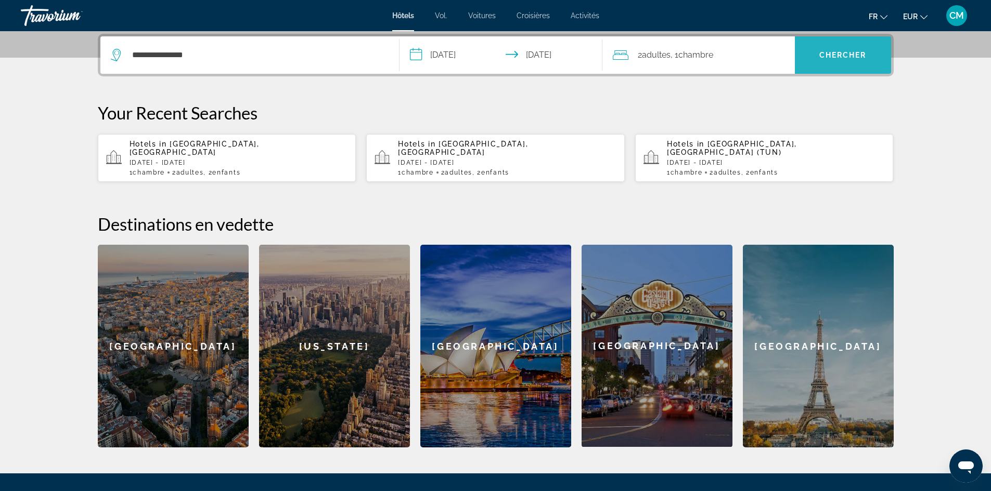
click at [821, 52] on font "Chercher" at bounding box center [842, 55] width 47 height 8
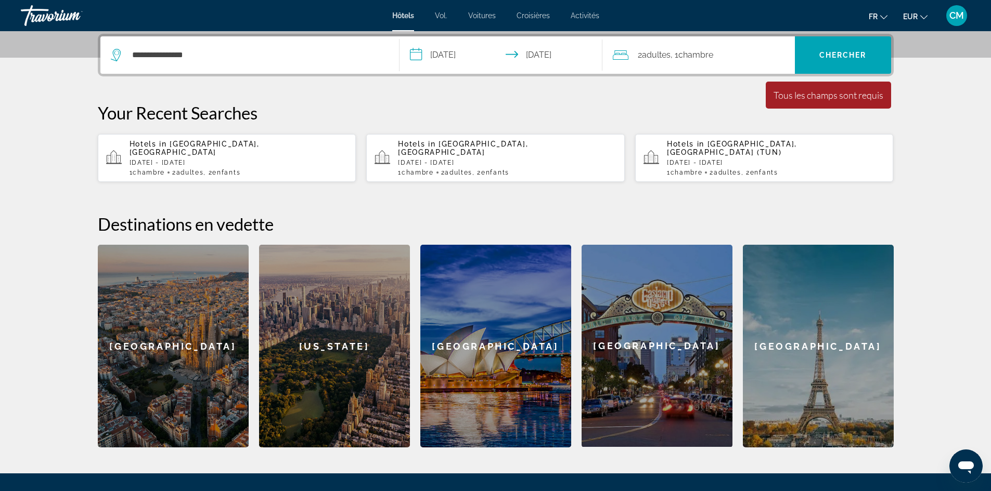
click at [838, 101] on div "La durée minimum du séjour est de 1 jours Tous les champs sont requis Children …" at bounding box center [828, 95] width 125 height 27
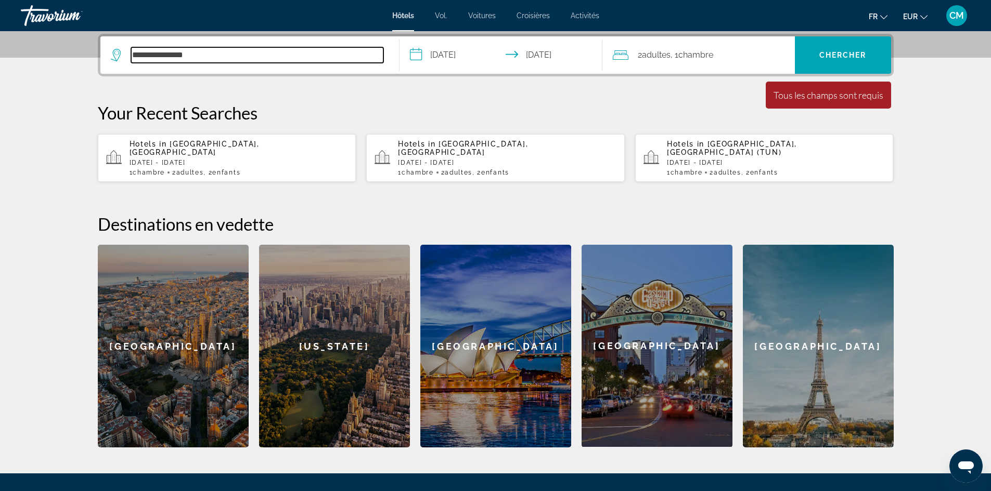
click at [226, 49] on input "**********" at bounding box center [257, 55] width 252 height 16
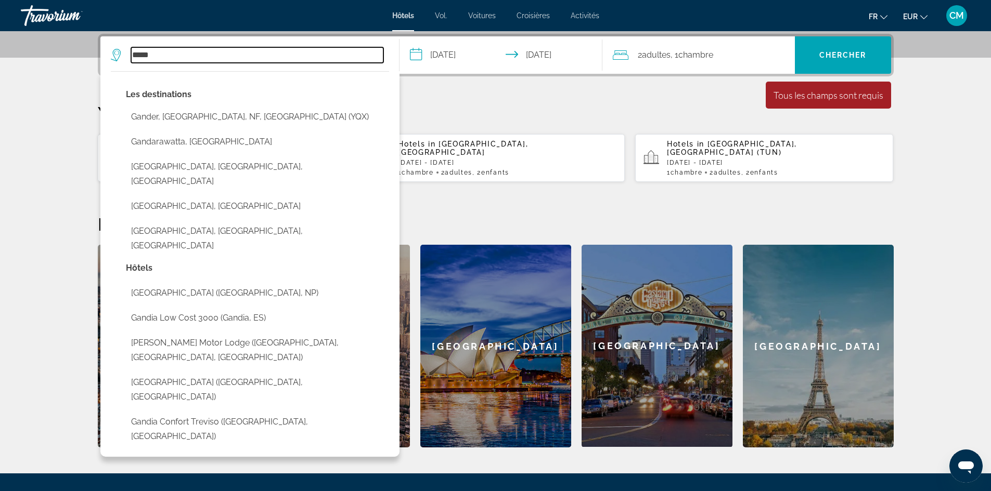
type input "****"
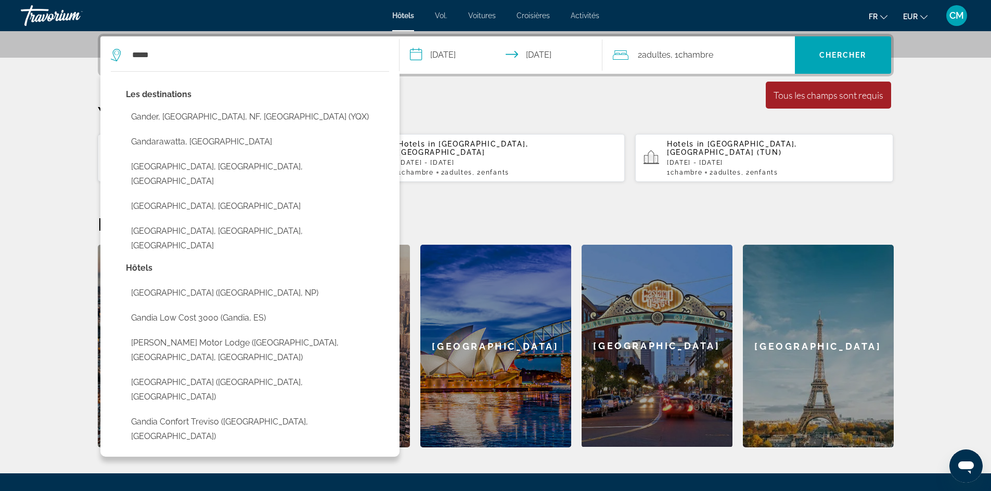
click at [474, 124] on div "Your Recent Searches Hotels in Bruges, Belgium Tue, 21 Oct - Thu, 23 Oct 1 Cham…" at bounding box center [496, 142] width 796 height 80
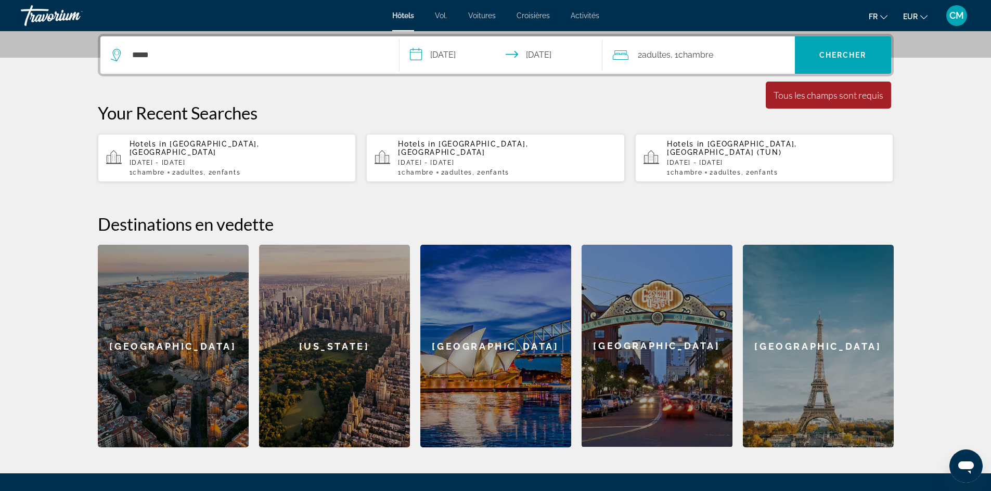
click at [710, 55] on font "Chambre" at bounding box center [695, 55] width 35 height 10
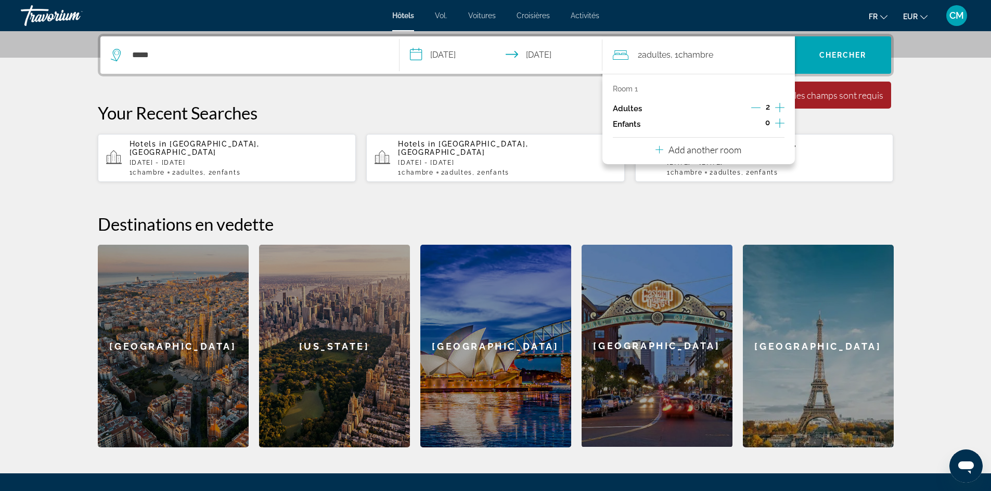
click at [781, 121] on icon "Increment children" at bounding box center [779, 123] width 9 height 12
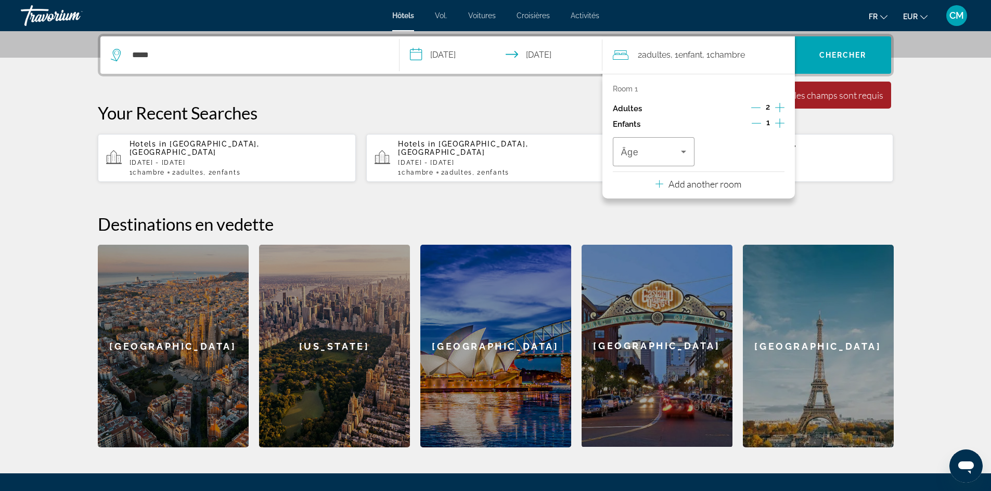
click at [781, 121] on icon "Increment children" at bounding box center [779, 123] width 9 height 12
click at [685, 153] on icon "Travelers: 2 adults, 2 children" at bounding box center [683, 152] width 12 height 12
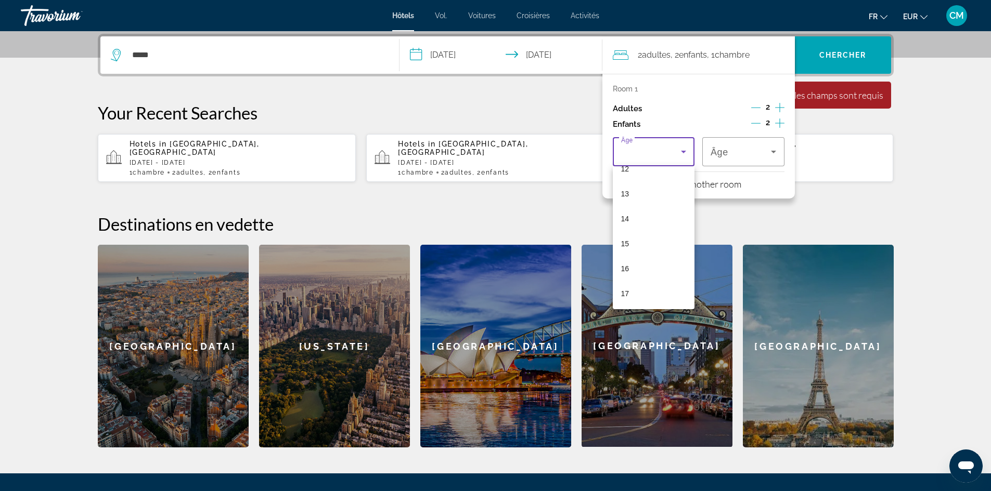
scroll to position [315, 0]
click at [652, 265] on mat-option "16" at bounding box center [654, 267] width 82 height 25
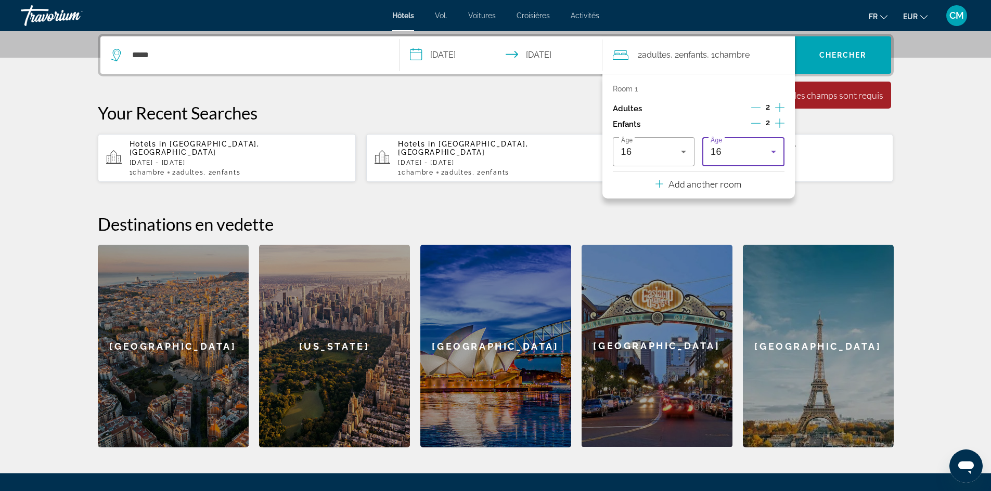
click at [754, 153] on div "16" at bounding box center [740, 152] width 60 height 12
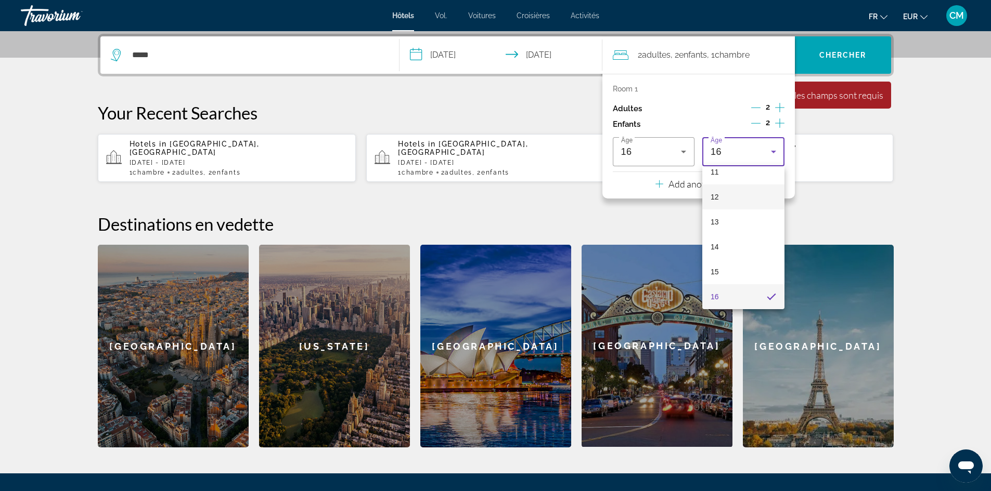
scroll to position [233, 0]
click at [735, 202] on mat-option "10" at bounding box center [743, 199] width 82 height 25
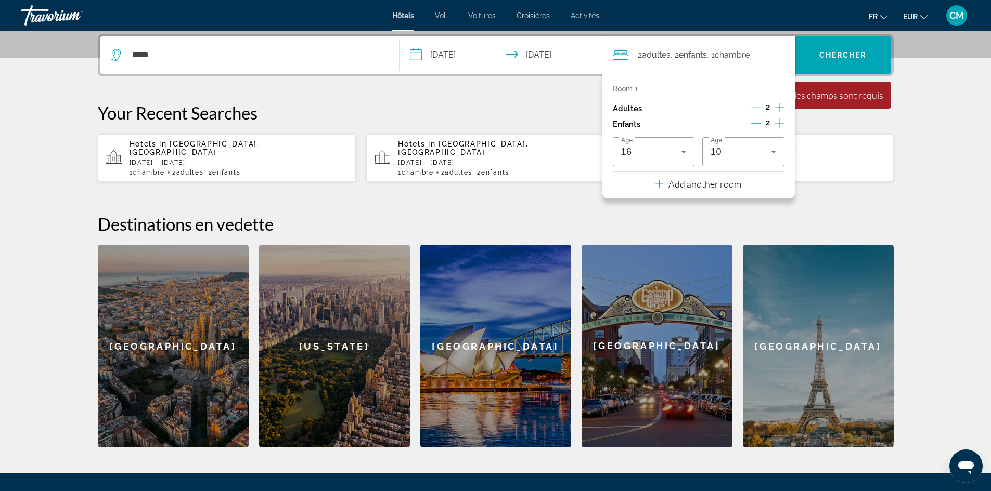
click at [729, 183] on p "Add another room" at bounding box center [704, 183] width 73 height 11
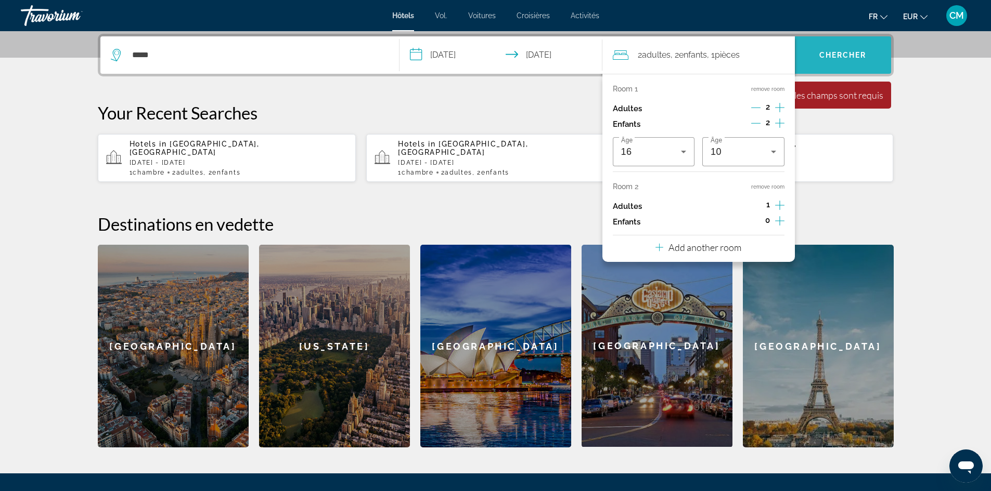
click at [841, 53] on font "Chercher" at bounding box center [842, 55] width 47 height 8
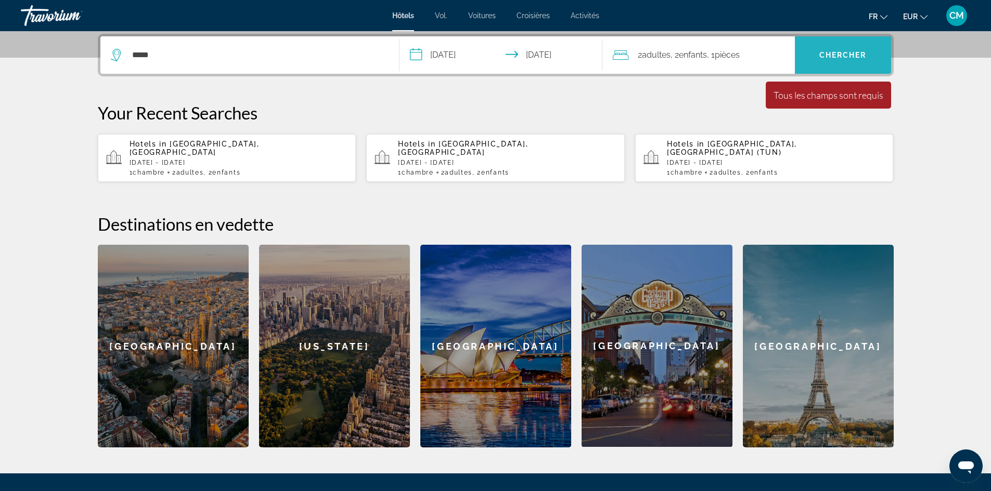
click at [841, 53] on font "Chercher" at bounding box center [842, 55] width 47 height 8
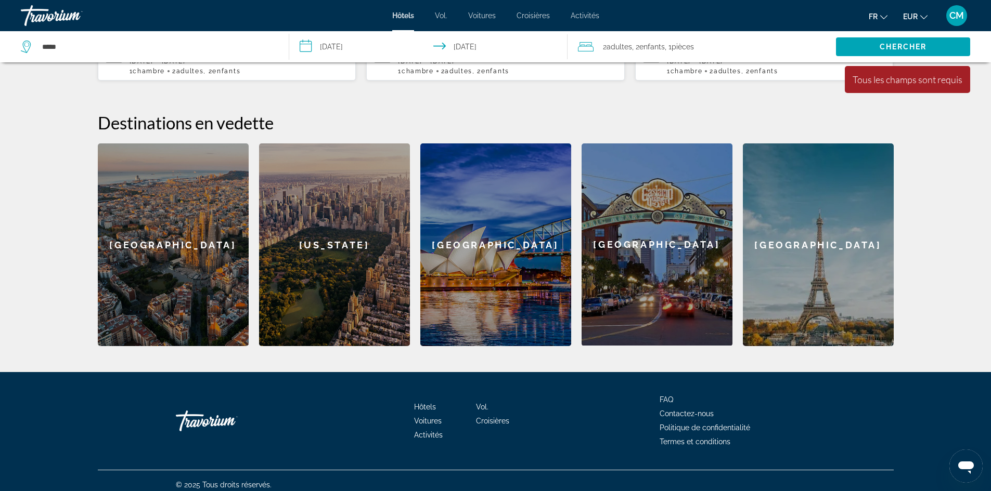
scroll to position [44, 0]
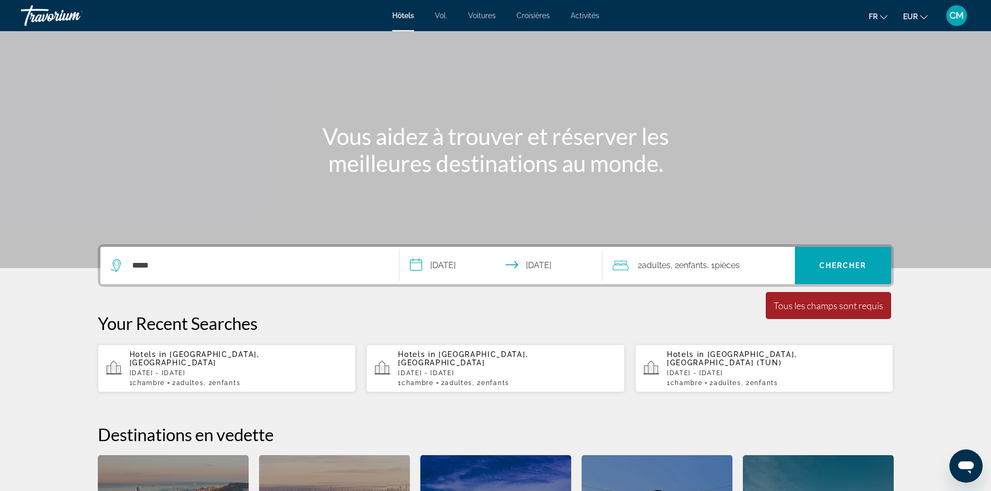
click at [589, 19] on font "Activités" at bounding box center [584, 15] width 29 height 8
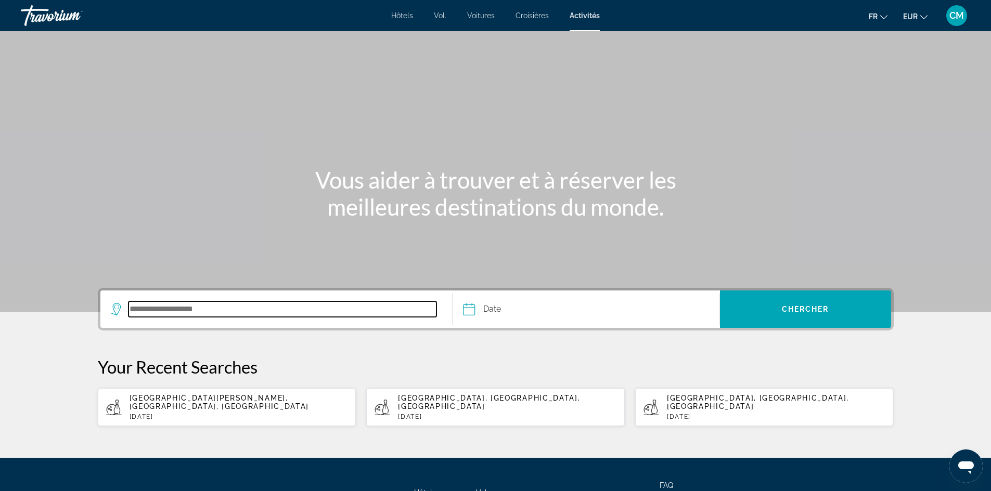
click at [176, 306] on input "Search destination" at bounding box center [282, 310] width 308 height 16
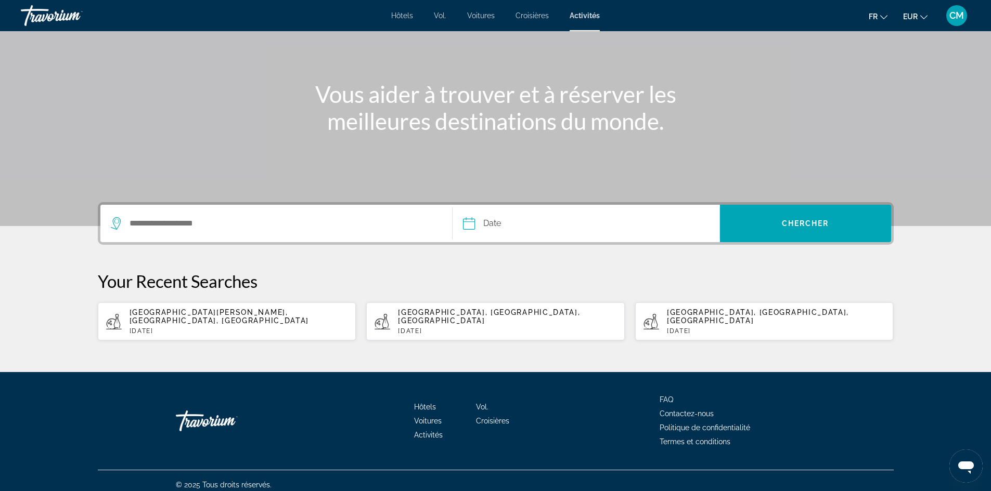
click at [193, 314] on span "Marne-la-Vallée, Île-de-France, France" at bounding box center [218, 316] width 179 height 17
type input "**********"
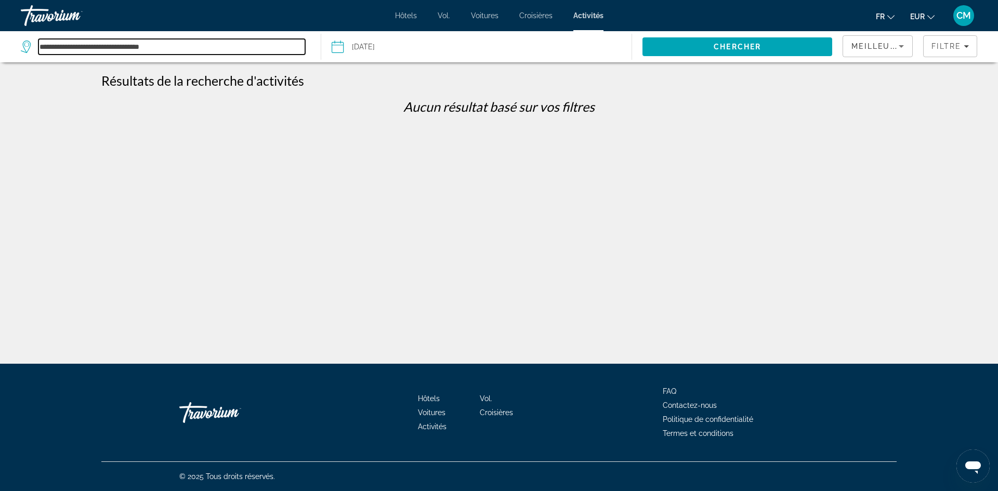
click at [197, 45] on input "**********" at bounding box center [171, 47] width 267 height 16
type input "*"
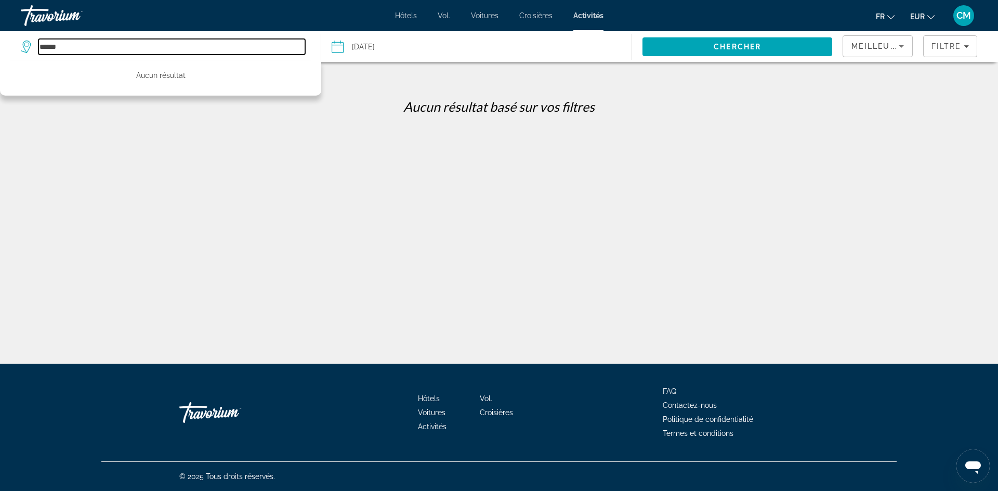
type input "******"
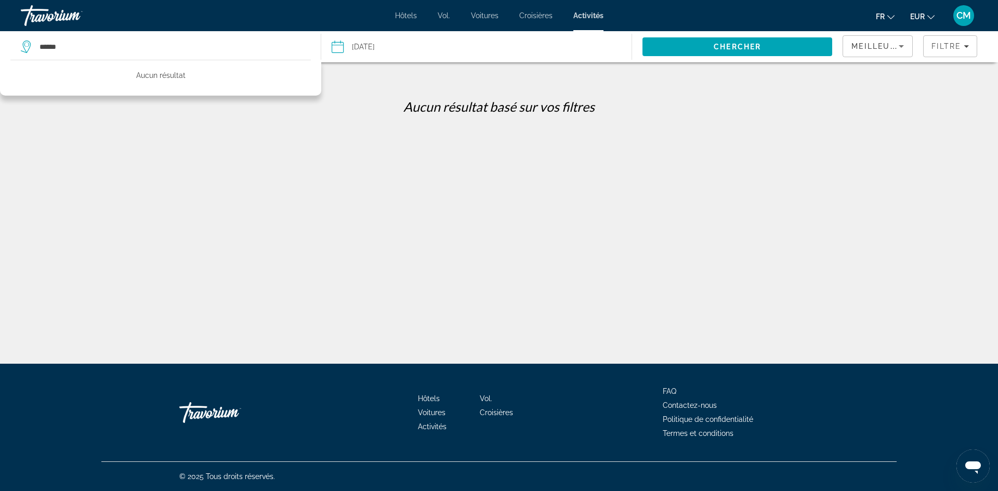
click at [411, 14] on font "Hôtels" at bounding box center [406, 15] width 22 height 8
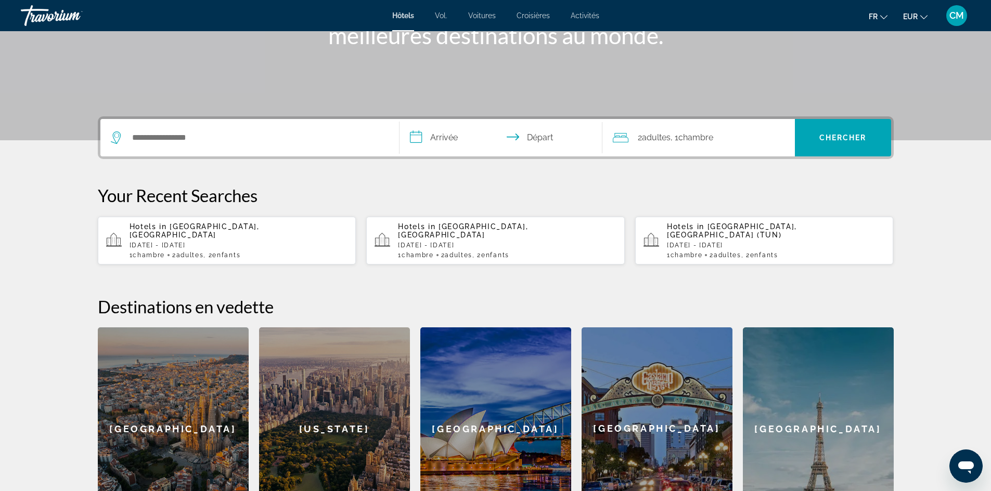
scroll to position [208, 0]
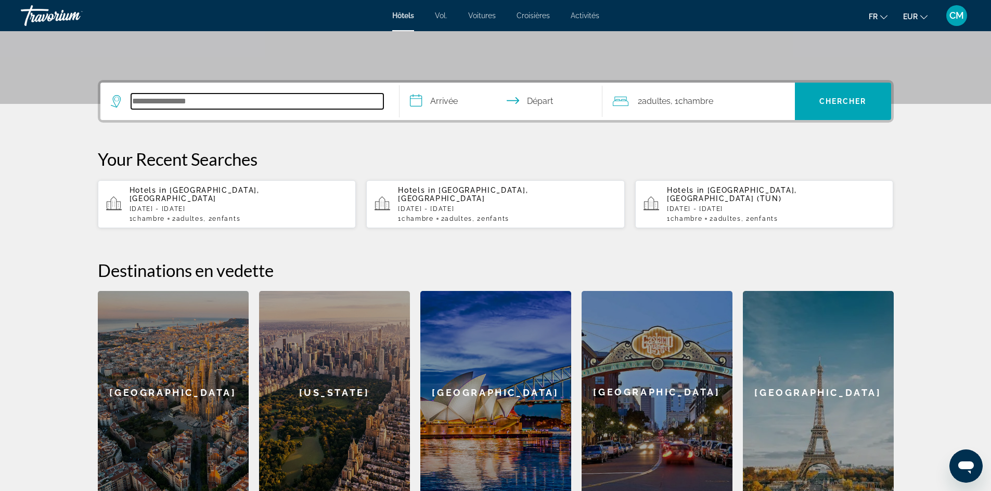
click at [193, 105] on input "Search hotel destination" at bounding box center [257, 102] width 252 height 16
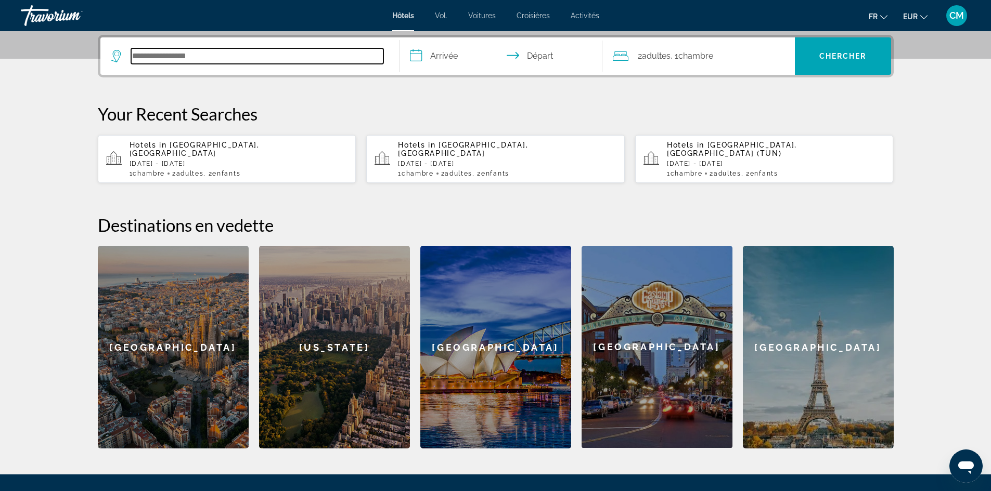
scroll to position [254, 0]
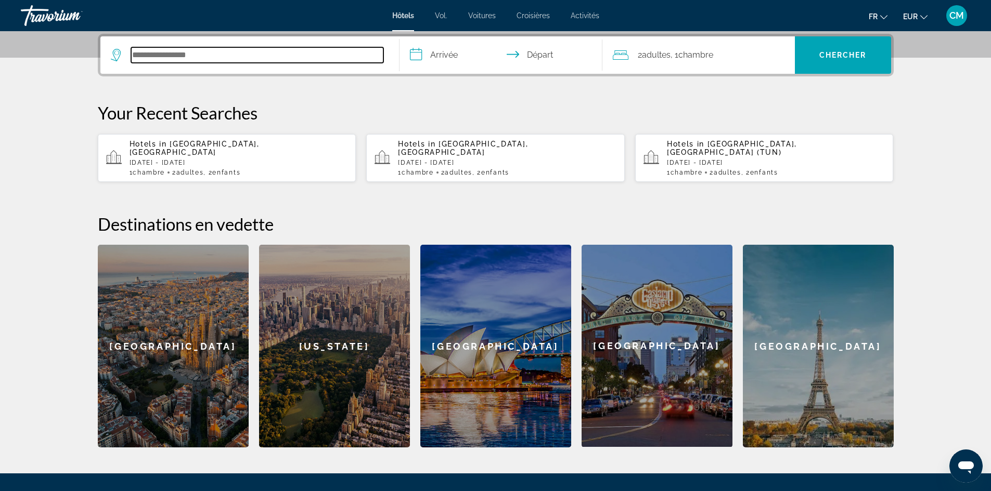
click at [174, 47] on input "Search hotel destination" at bounding box center [257, 55] width 252 height 16
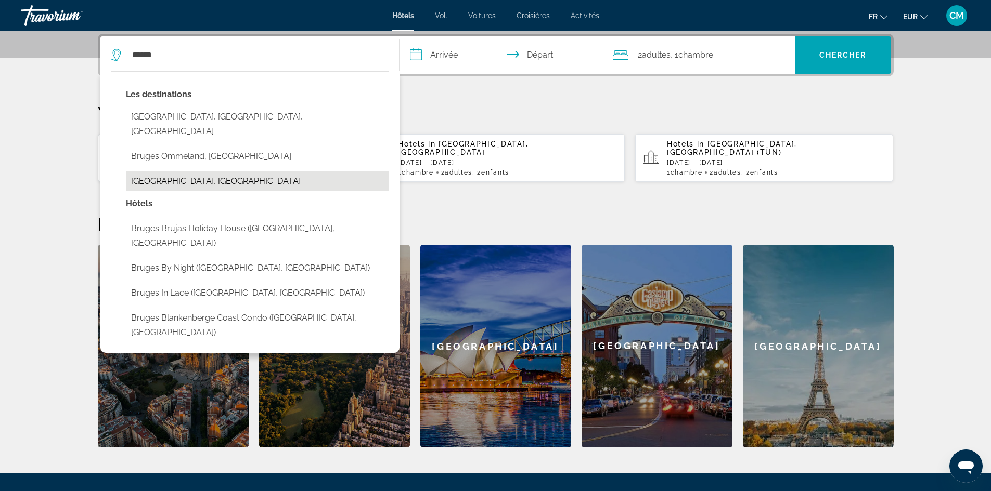
click at [160, 172] on button "[GEOGRAPHIC_DATA], [GEOGRAPHIC_DATA]" at bounding box center [257, 182] width 263 height 20
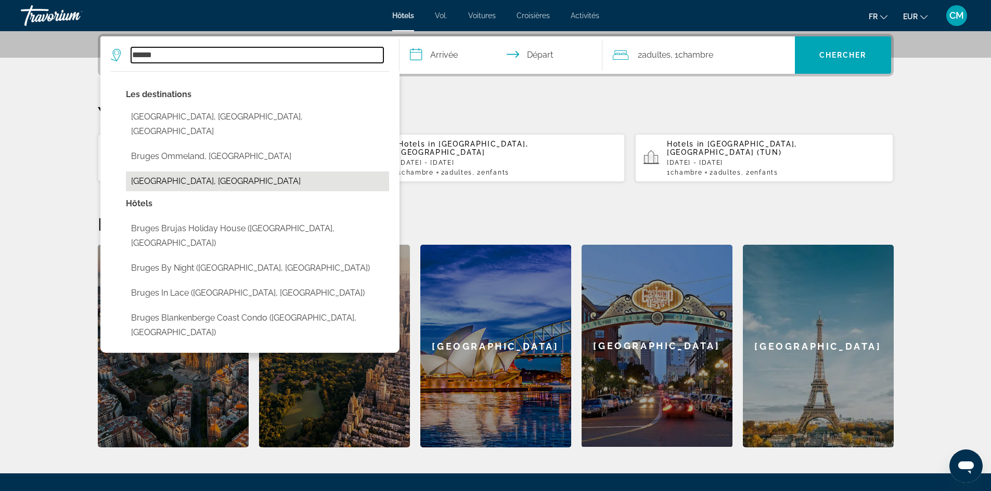
type input "**********"
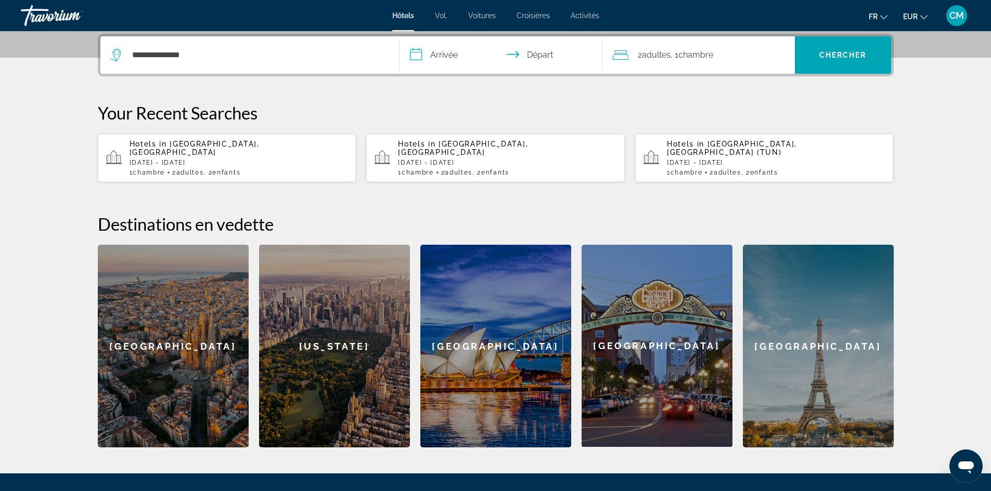
click at [709, 55] on span "Chambre" at bounding box center [695, 55] width 35 height 10
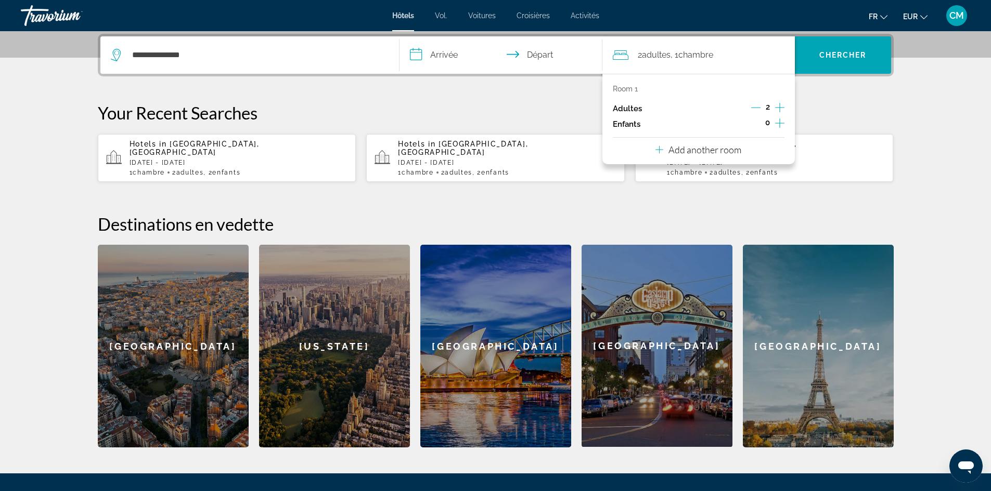
click at [779, 122] on icon "Increment children" at bounding box center [779, 123] width 9 height 12
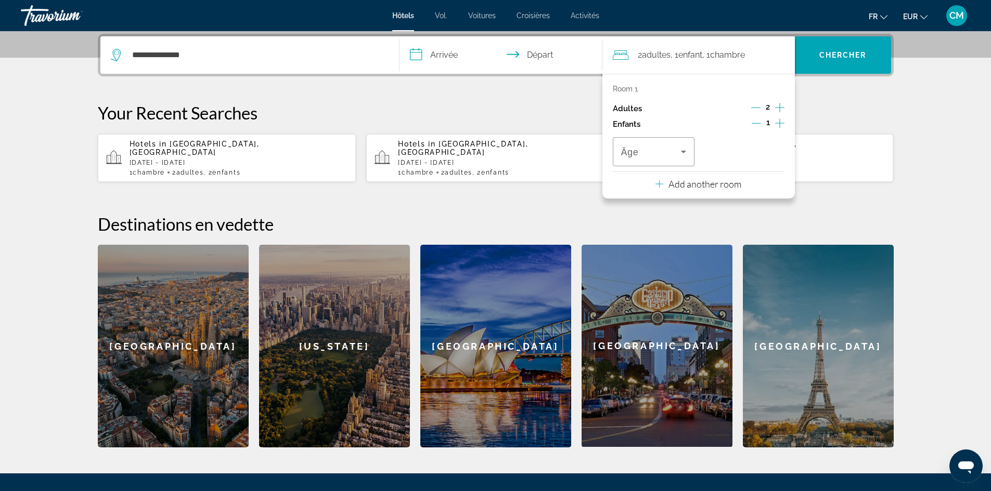
click at [779, 122] on icon "Increment children" at bounding box center [779, 123] width 9 height 12
click at [673, 149] on span "Travelers: 2 adults, 2 children" at bounding box center [651, 152] width 60 height 12
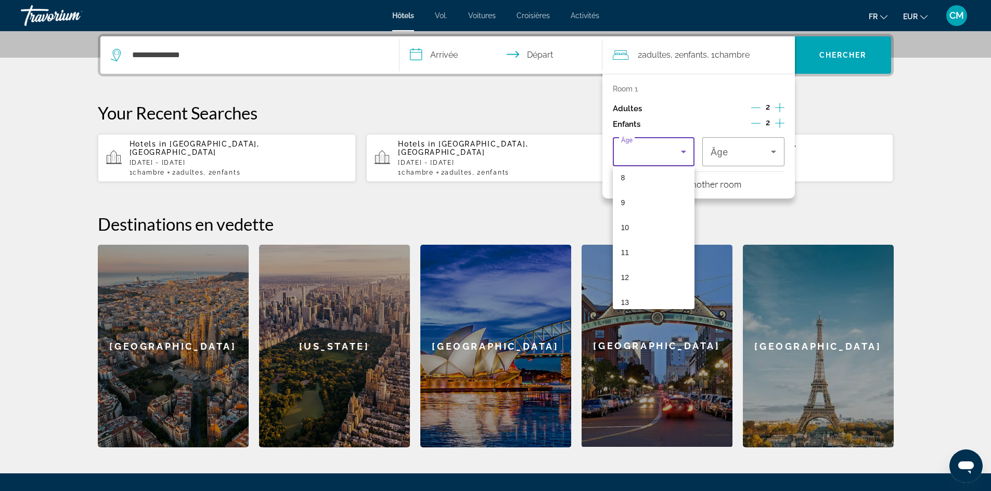
scroll to position [208, 0]
click at [677, 224] on mat-option "10" at bounding box center [654, 224] width 82 height 25
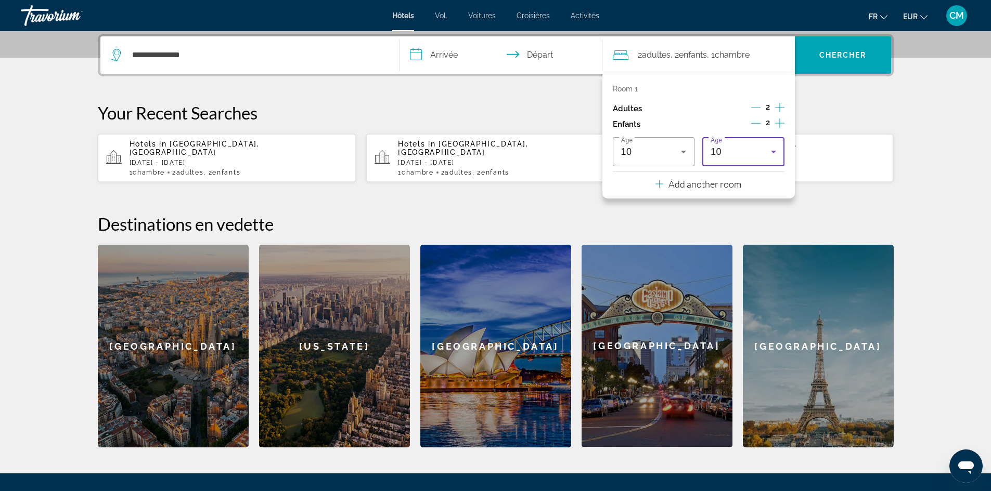
click at [742, 155] on div "10" at bounding box center [740, 152] width 60 height 12
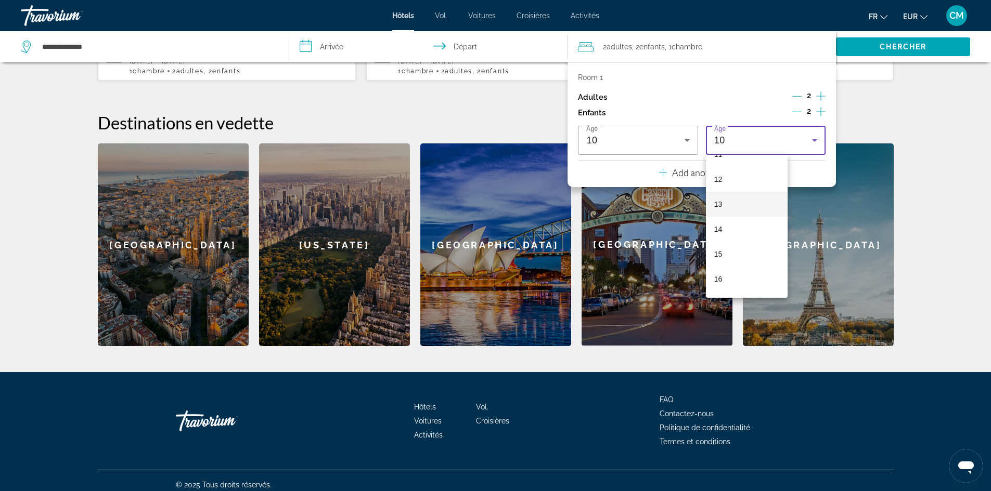
scroll to position [315, 0]
click at [741, 249] on mat-option "16" at bounding box center [747, 256] width 82 height 25
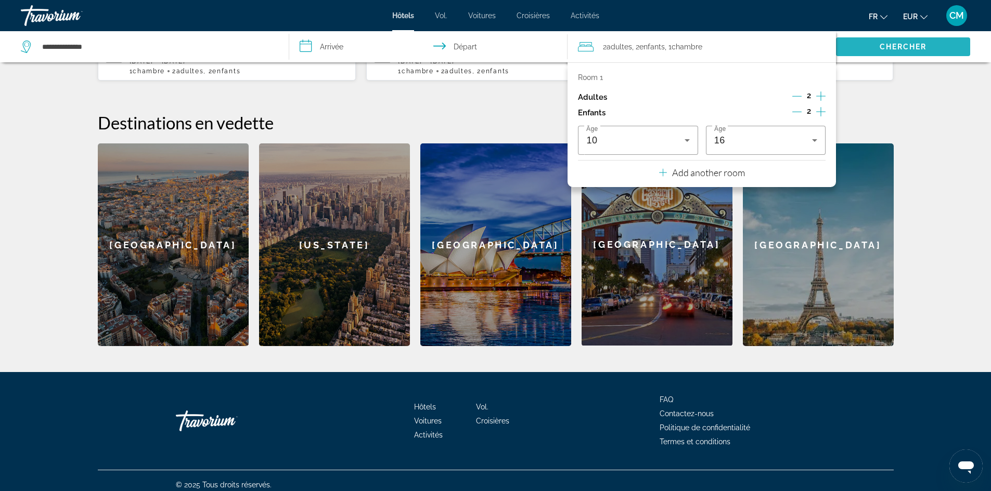
click at [900, 43] on span "Chercher" at bounding box center [902, 47] width 47 height 8
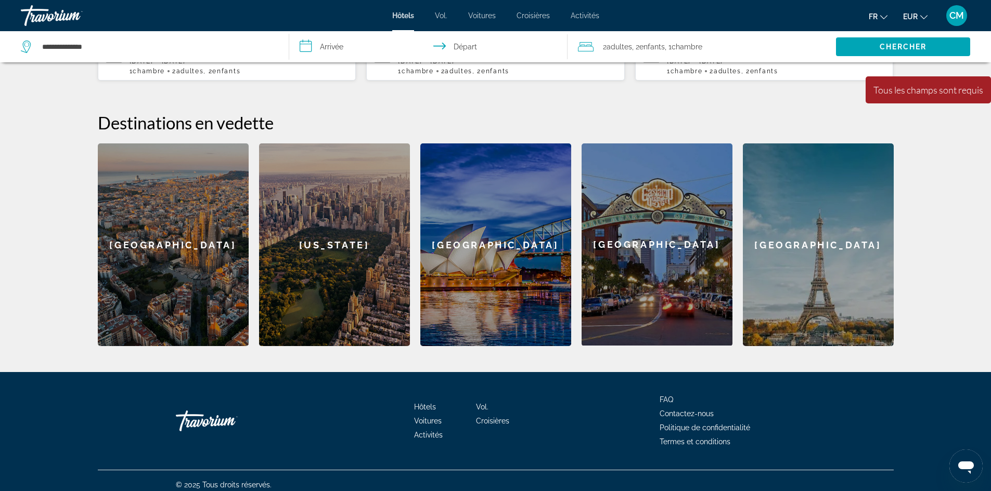
click at [328, 50] on input "**********" at bounding box center [430, 48] width 283 height 34
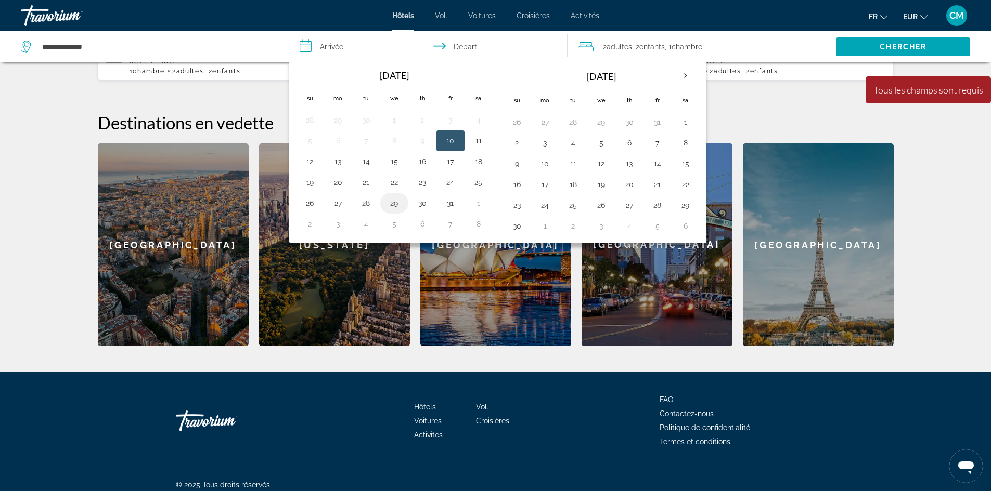
click at [395, 206] on button "29" at bounding box center [394, 203] width 17 height 15
click at [451, 207] on button "31" at bounding box center [450, 203] width 17 height 15
type input "**********"
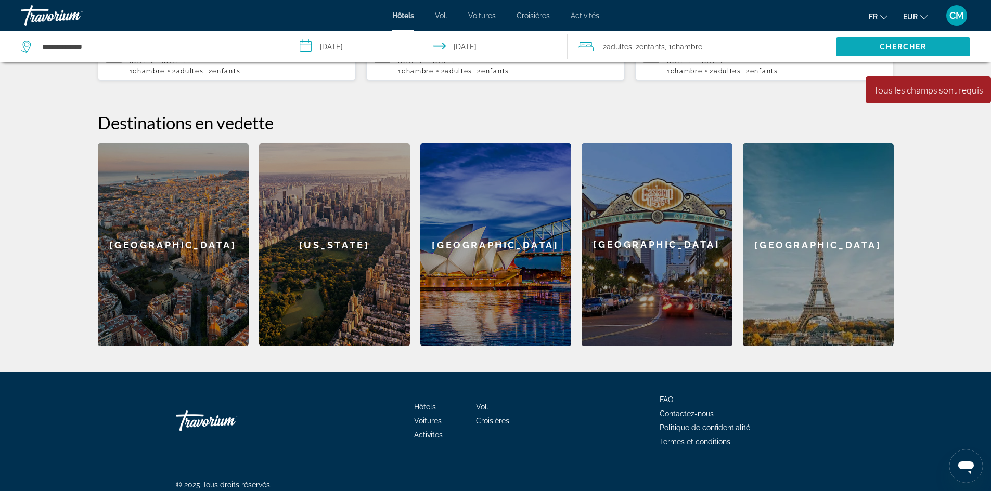
click at [917, 47] on span "Chercher" at bounding box center [902, 47] width 47 height 8
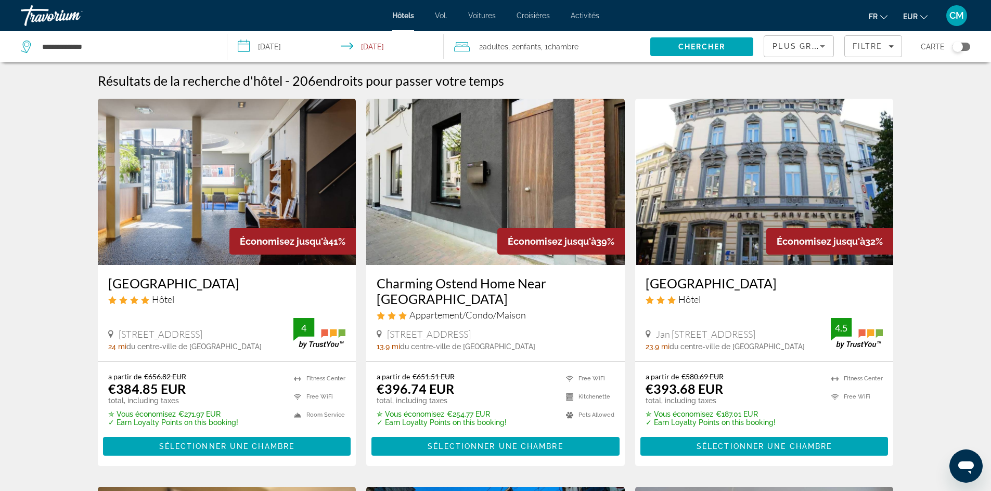
click at [809, 42] on span "Plus grandes économies" at bounding box center [834, 46] width 124 height 8
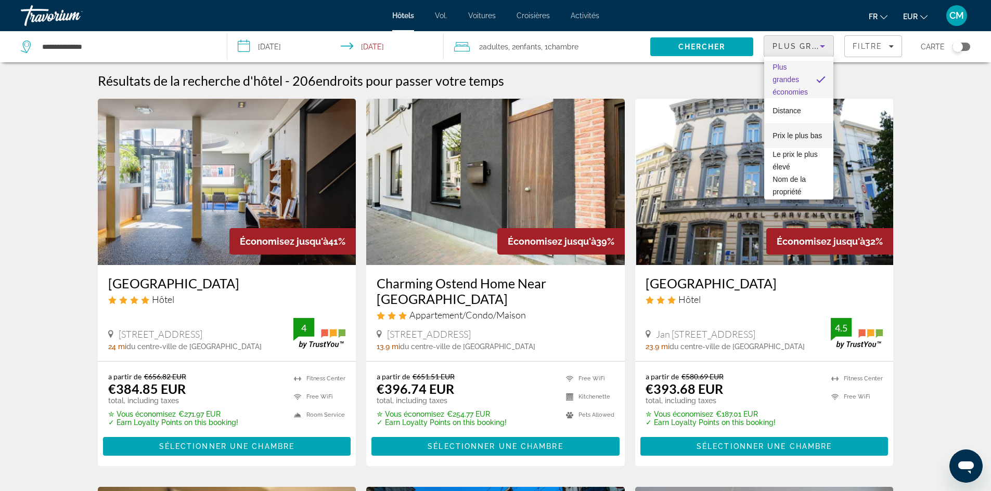
click at [805, 132] on font "Prix ​​le plus bas" at bounding box center [796, 136] width 49 height 8
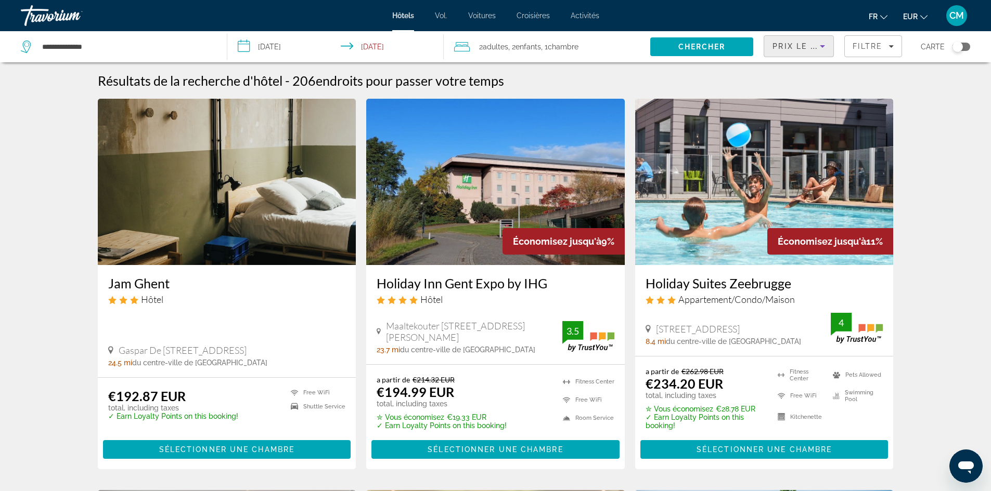
scroll to position [52, 0]
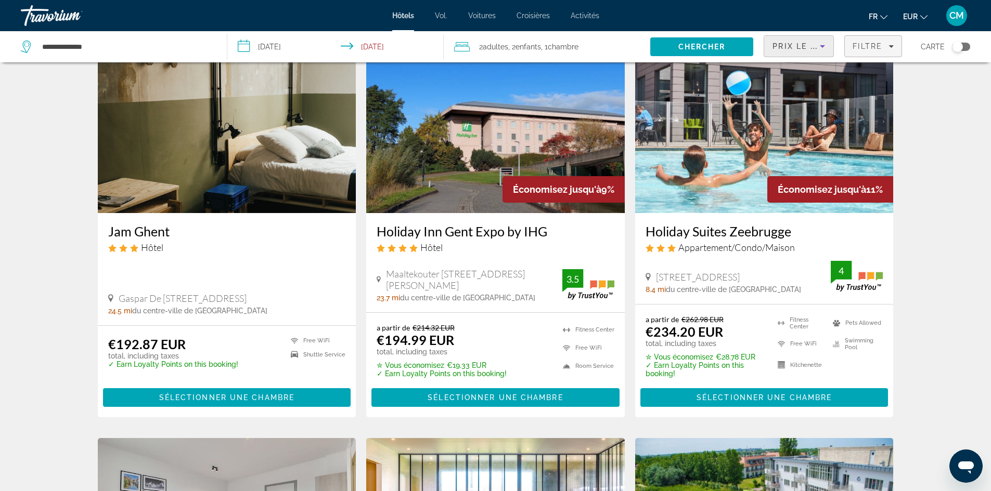
click at [881, 47] on span "Filtre" at bounding box center [867, 46] width 30 height 8
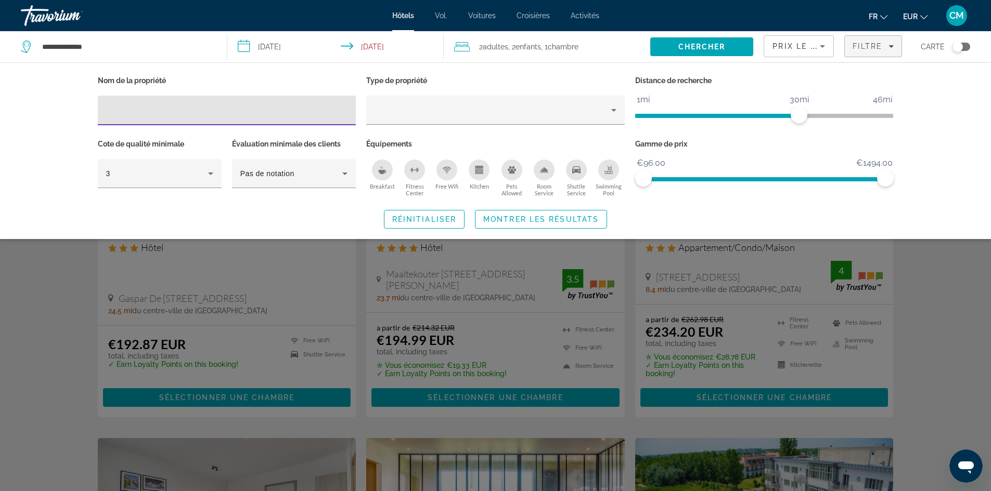
click at [606, 175] on div "Swimming Pool" at bounding box center [608, 170] width 21 height 21
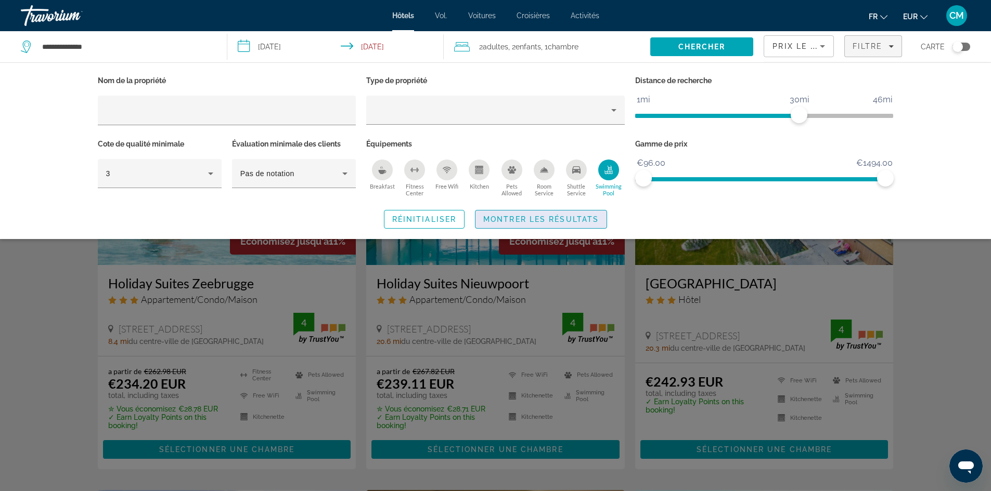
click at [593, 216] on span "Montrer les résultats" at bounding box center [540, 219] width 115 height 8
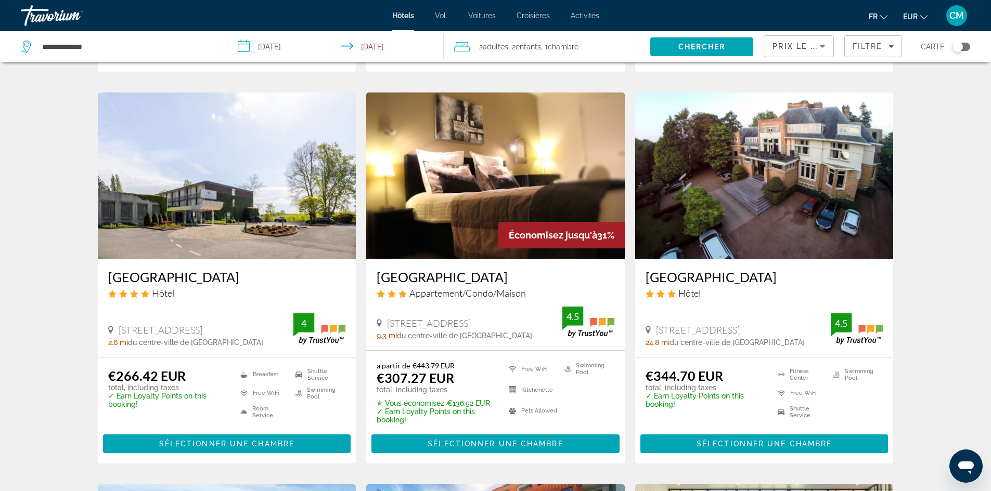
scroll to position [416, 0]
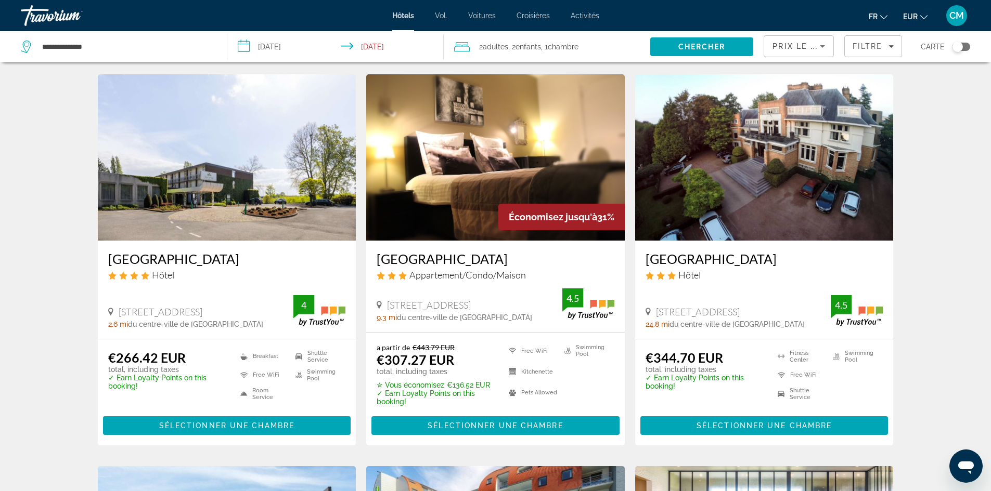
click at [302, 200] on img "Contenu principal" at bounding box center [227, 157] width 258 height 166
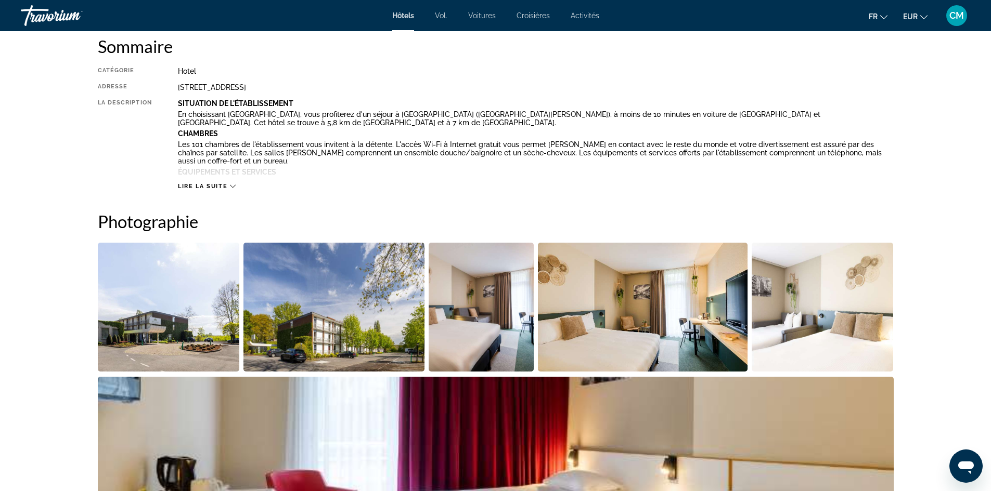
scroll to position [416, 0]
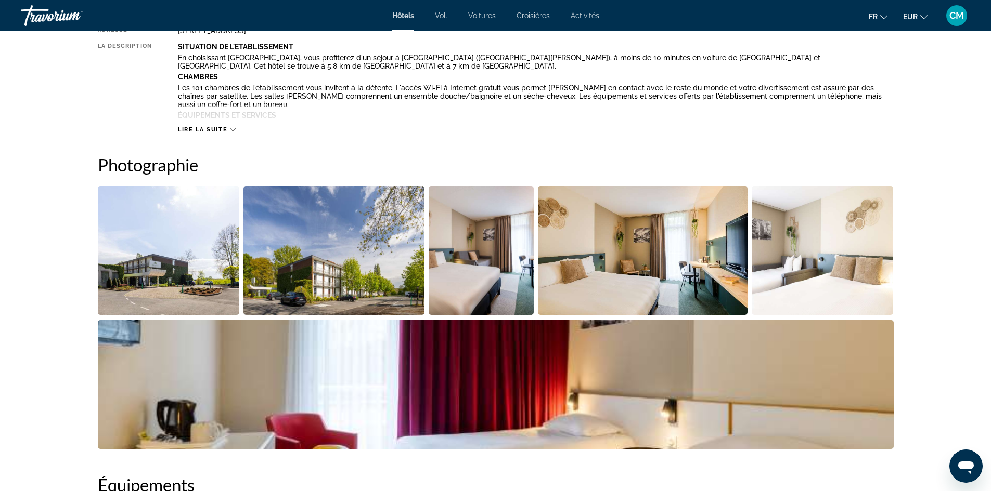
click at [221, 240] on img "Open full-screen image slider" at bounding box center [169, 250] width 142 height 129
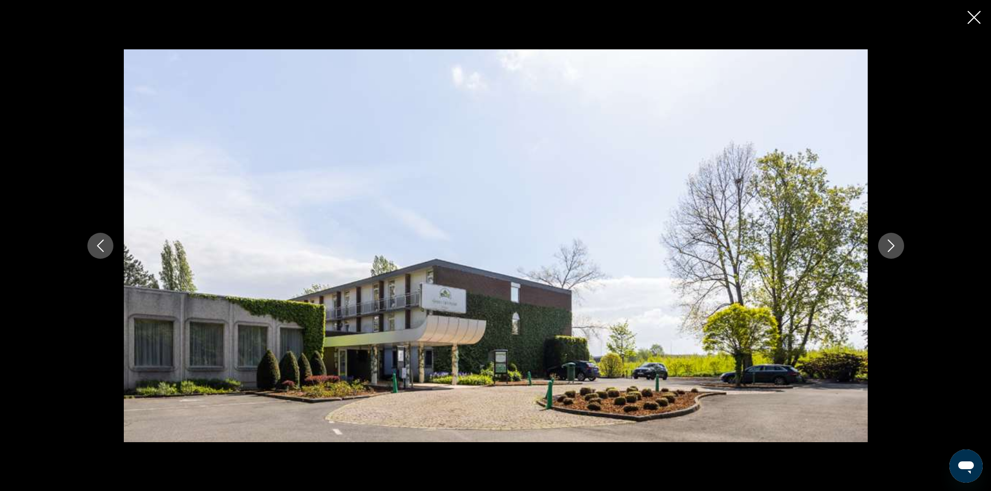
click at [890, 244] on icon "Next image" at bounding box center [891, 246] width 12 height 12
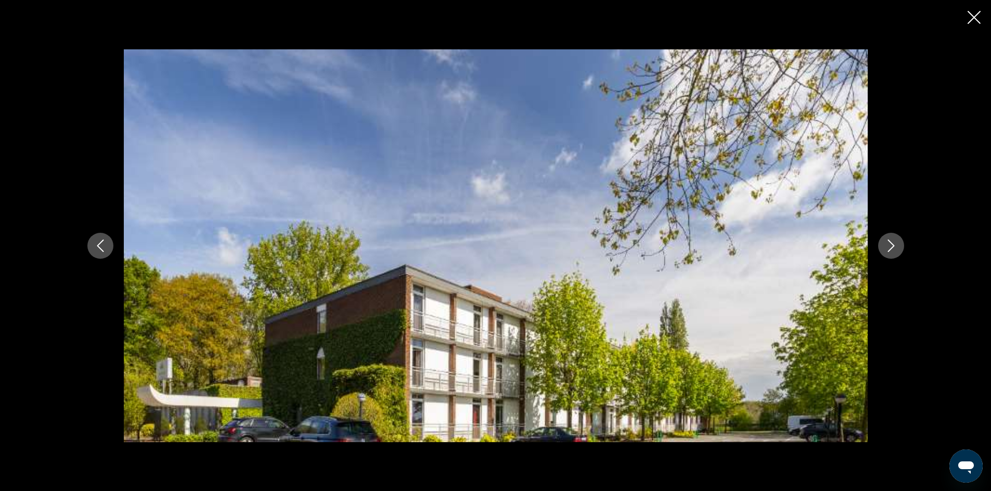
click at [890, 244] on icon "Next image" at bounding box center [891, 246] width 12 height 12
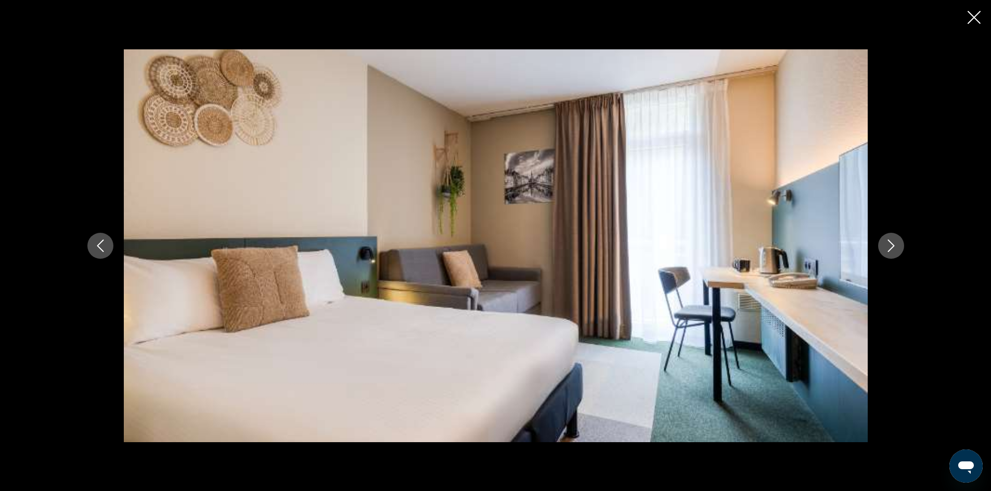
click at [890, 244] on icon "Next image" at bounding box center [891, 246] width 12 height 12
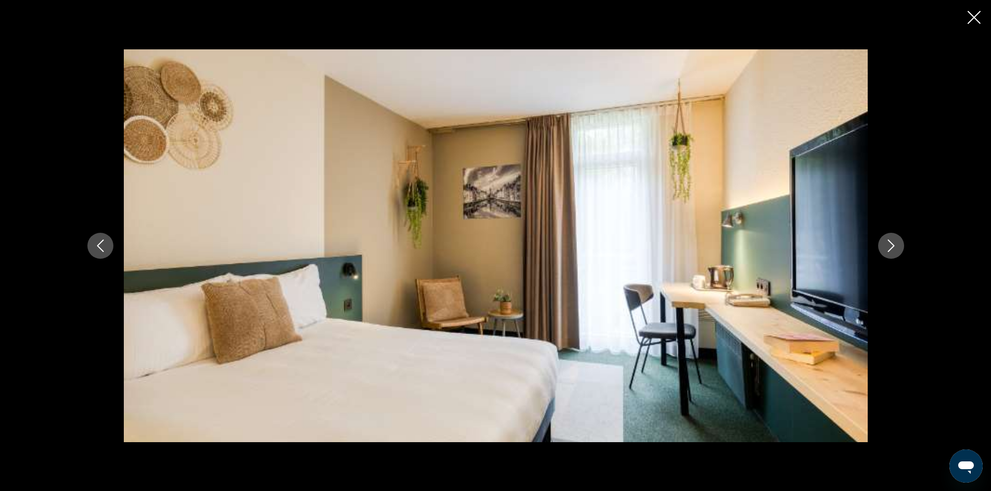
click at [890, 244] on icon "Next image" at bounding box center [891, 246] width 12 height 12
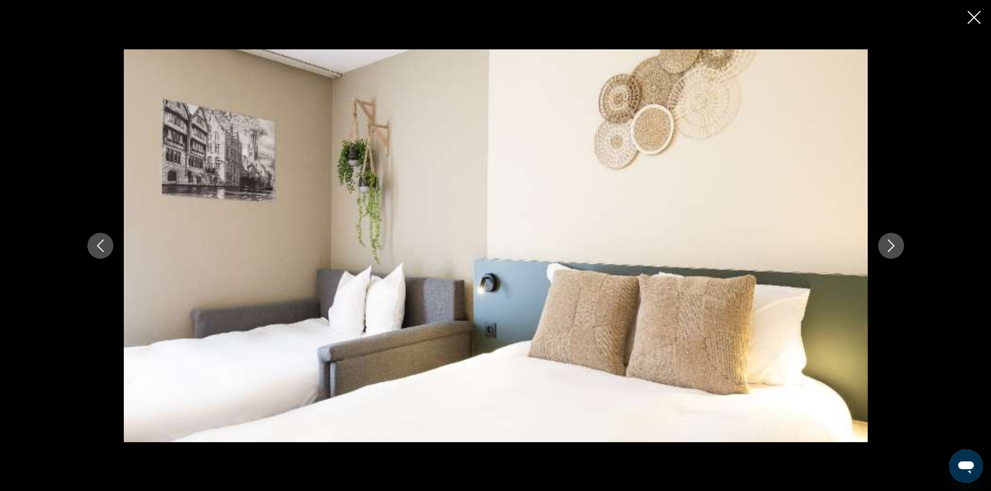
click at [890, 244] on icon "Next image" at bounding box center [891, 246] width 12 height 12
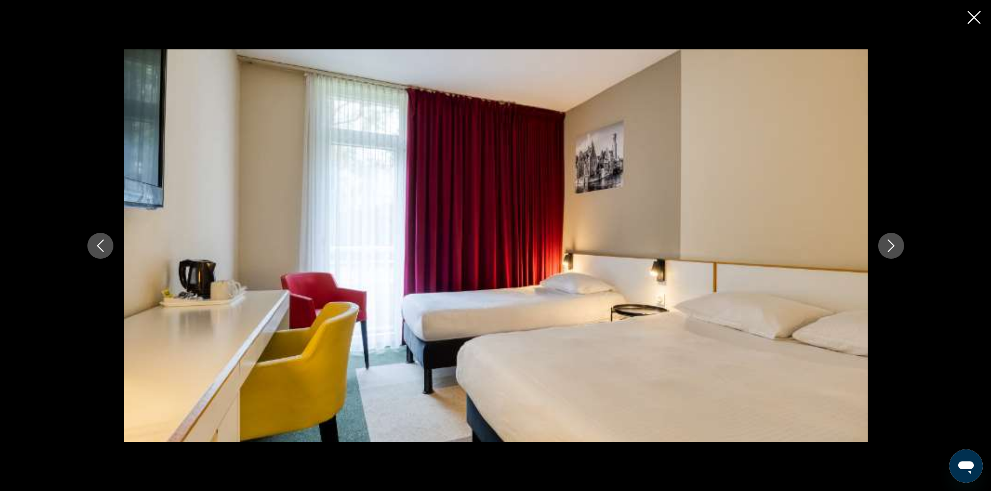
click at [890, 244] on icon "Next image" at bounding box center [891, 246] width 12 height 12
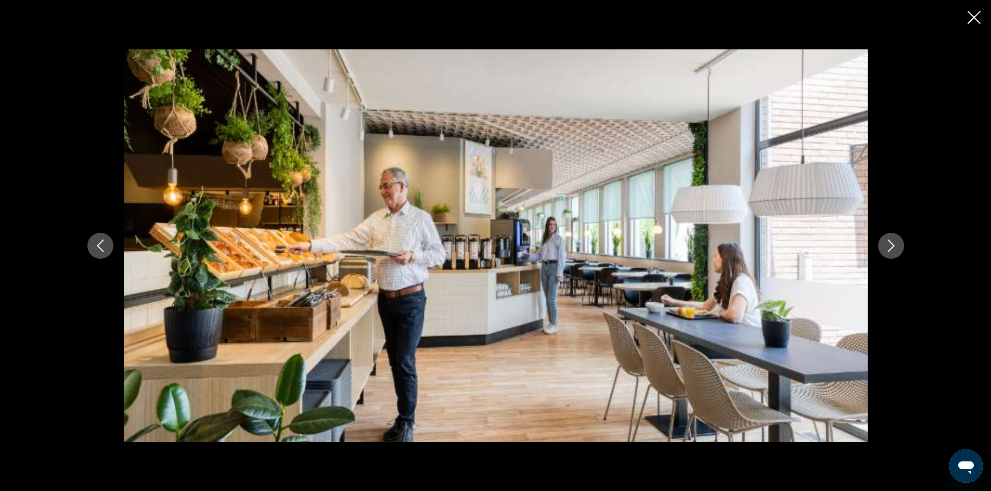
click at [890, 244] on icon "Next image" at bounding box center [891, 246] width 12 height 12
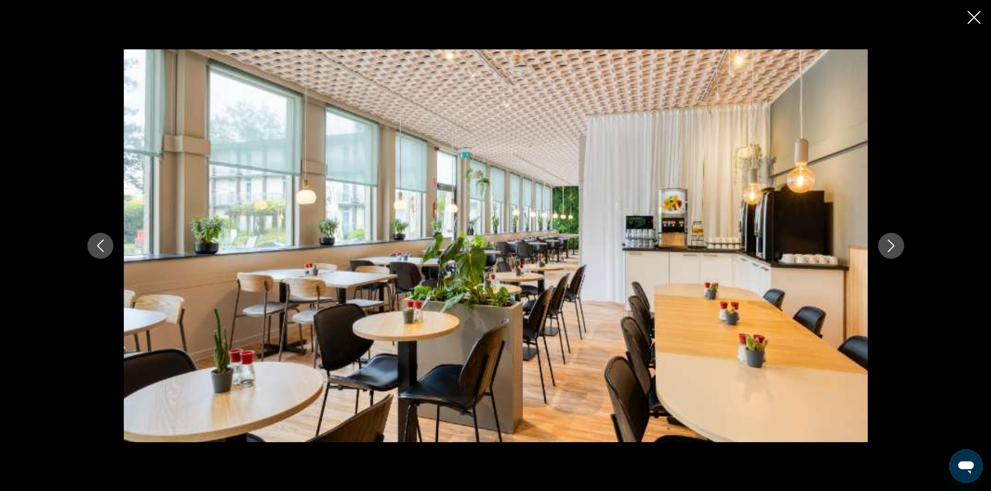
click at [890, 244] on icon "Next image" at bounding box center [891, 246] width 12 height 12
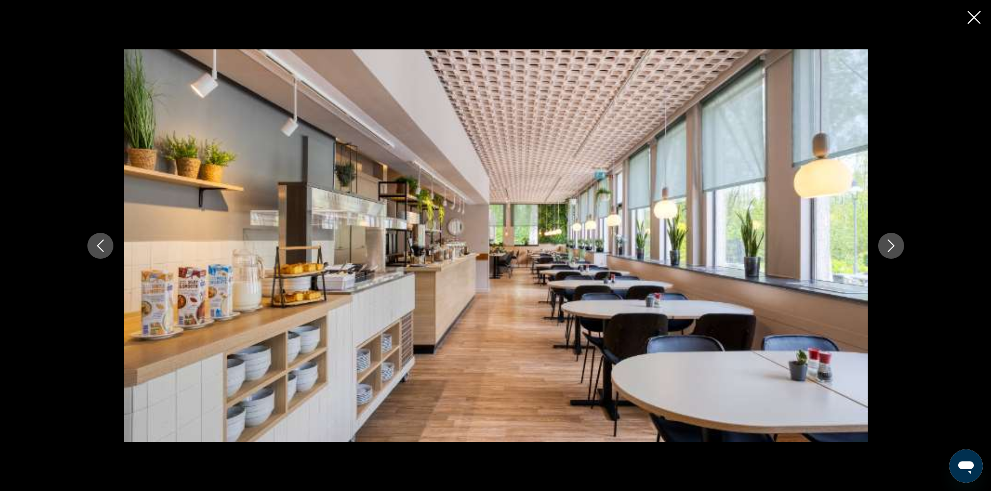
click at [890, 244] on icon "Next image" at bounding box center [891, 246] width 12 height 12
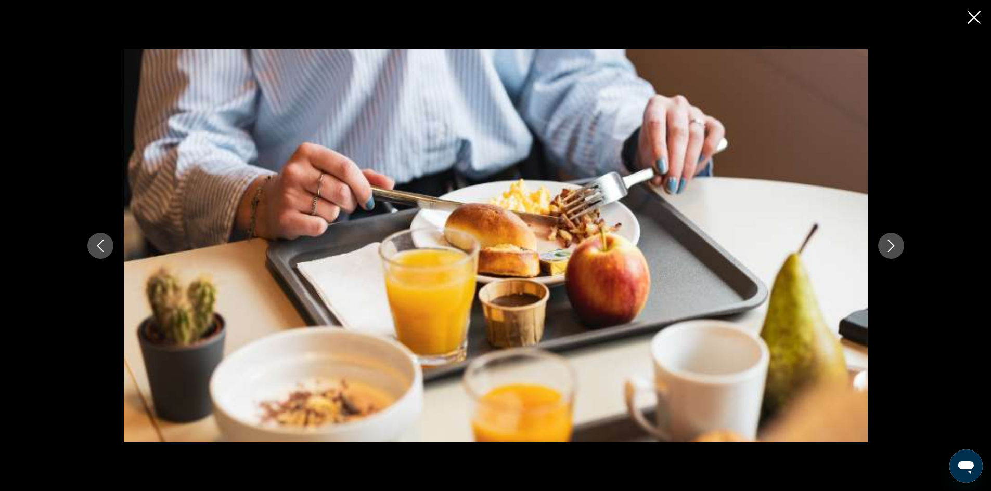
click at [890, 244] on icon "Next image" at bounding box center [891, 246] width 12 height 12
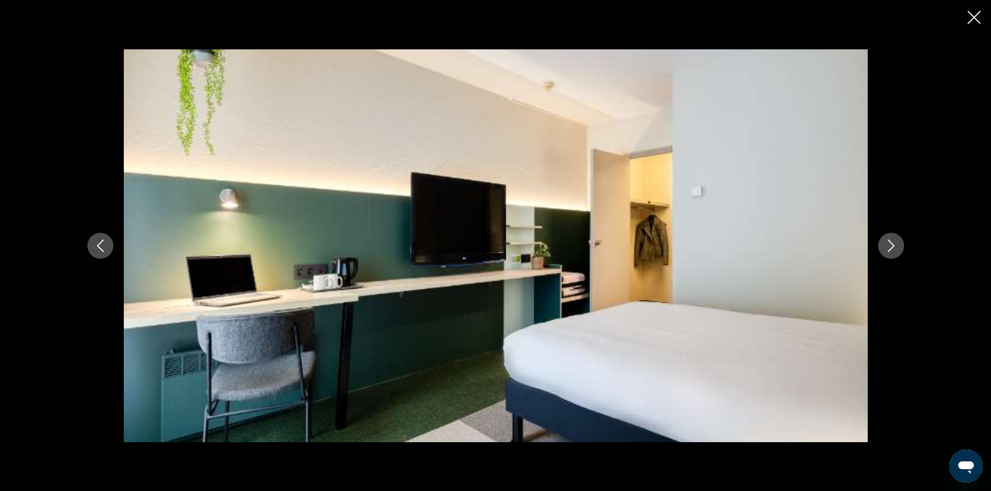
click at [890, 244] on icon "Next image" at bounding box center [891, 246] width 12 height 12
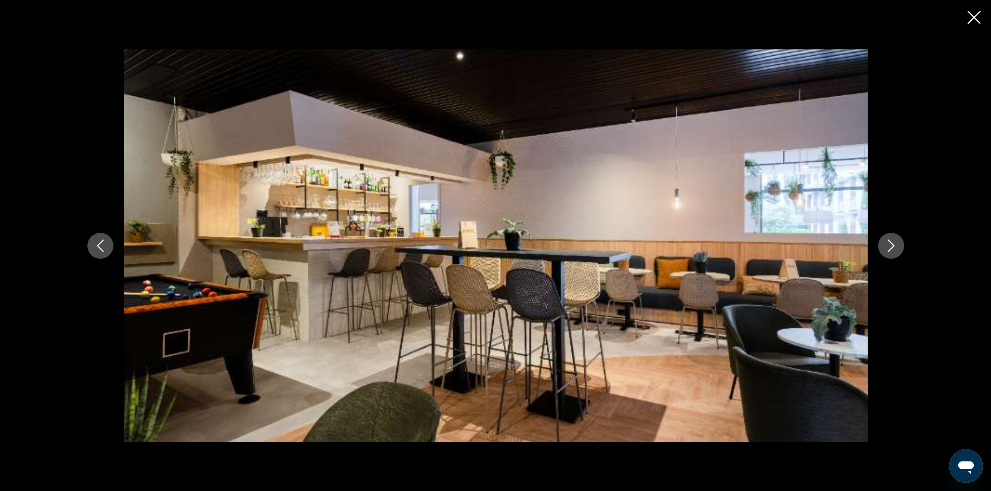
click at [890, 244] on icon "Next image" at bounding box center [891, 246] width 12 height 12
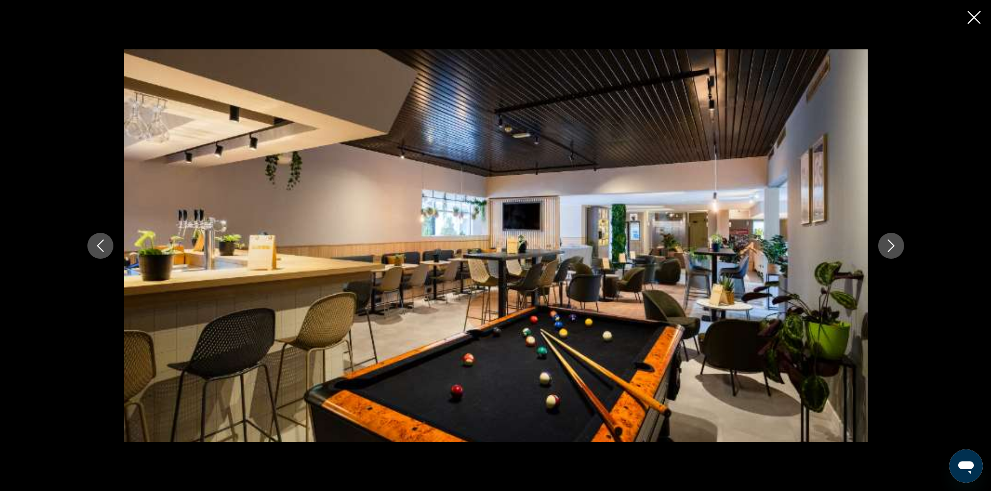
click at [890, 244] on icon "Next image" at bounding box center [891, 246] width 12 height 12
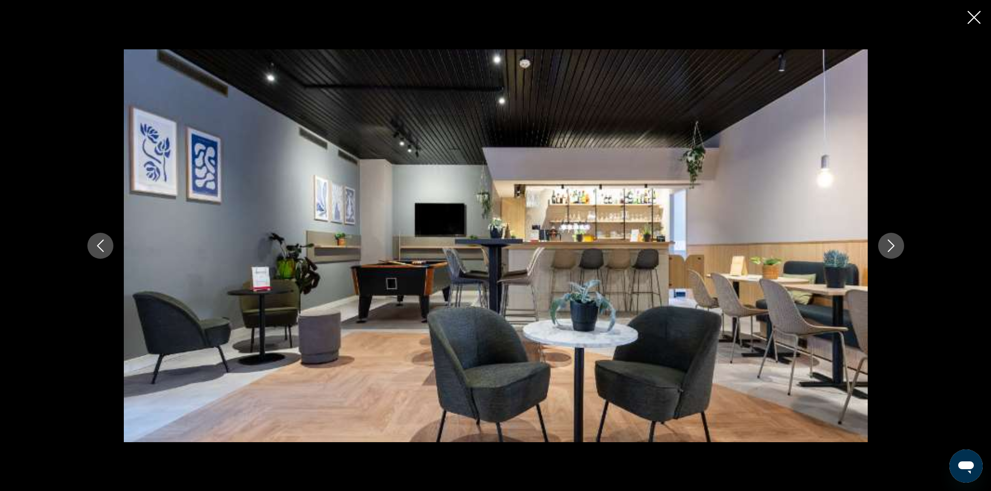
click at [890, 244] on icon "Next image" at bounding box center [891, 246] width 12 height 12
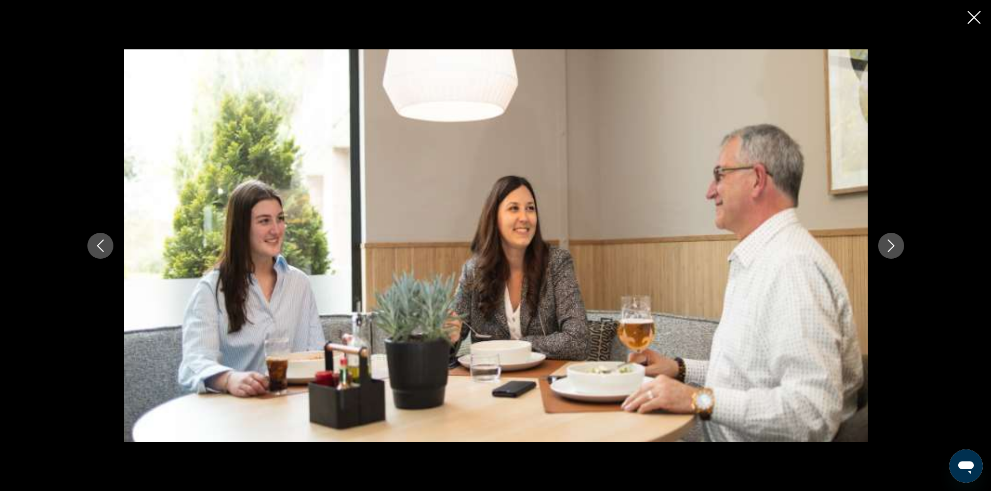
click at [890, 244] on icon "Next image" at bounding box center [891, 246] width 12 height 12
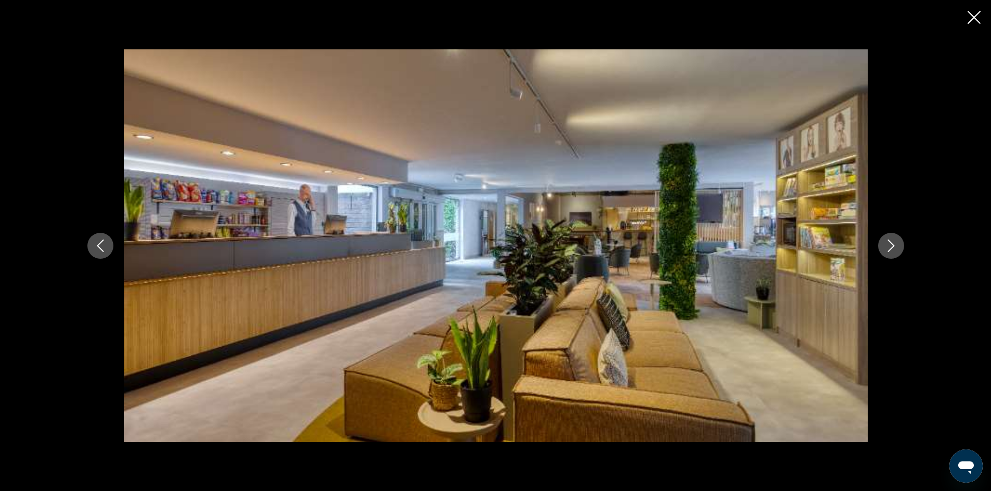
click at [976, 11] on icon "Close slideshow" at bounding box center [973, 17] width 13 height 13
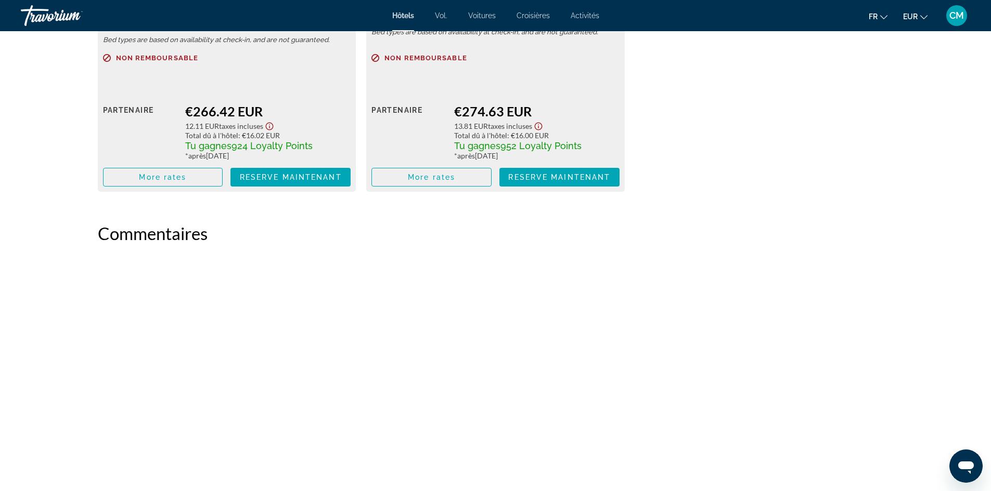
scroll to position [1664, 0]
